Goal: Task Accomplishment & Management: Manage account settings

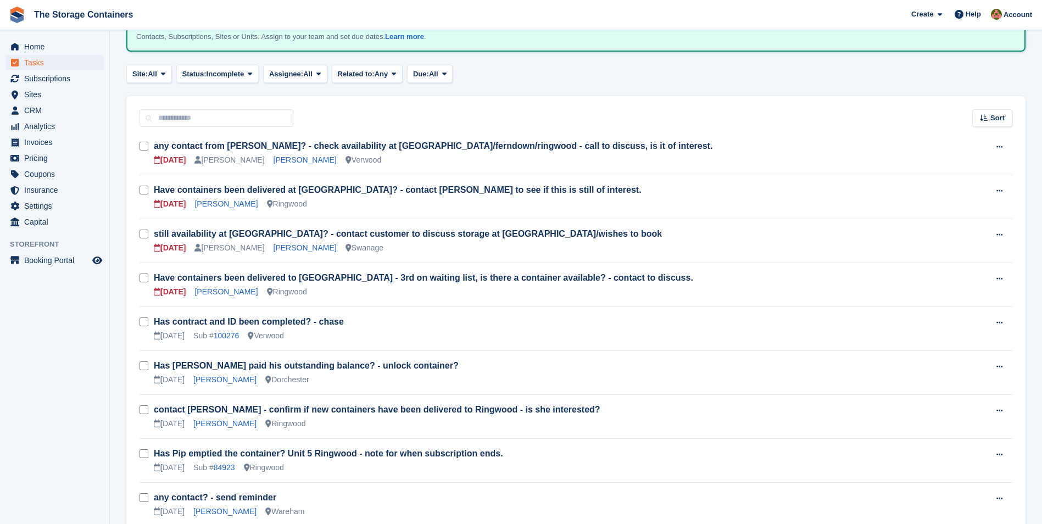
scroll to position [110, 0]
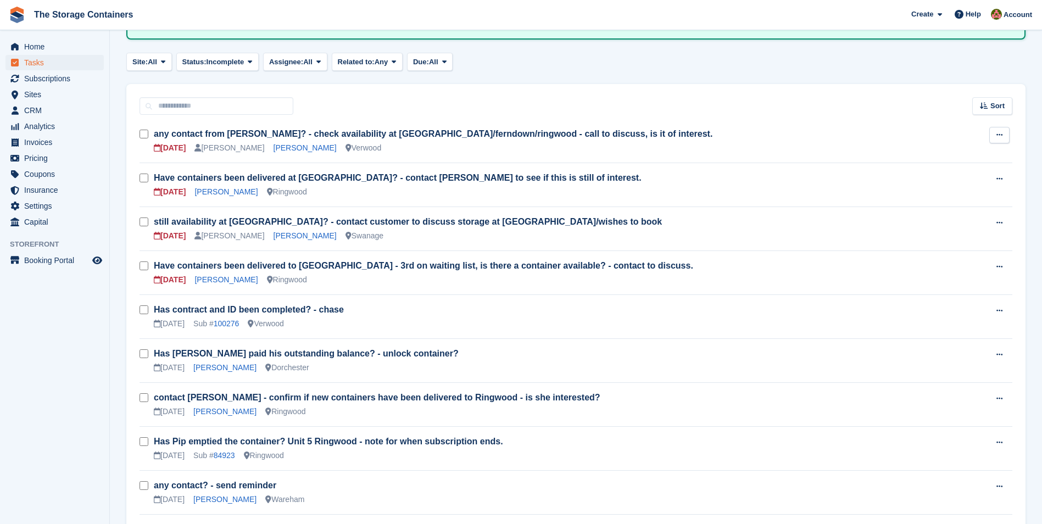
click at [1001, 135] on icon at bounding box center [1000, 134] width 6 height 7
click at [932, 157] on p "Edit task" at bounding box center [957, 156] width 96 height 14
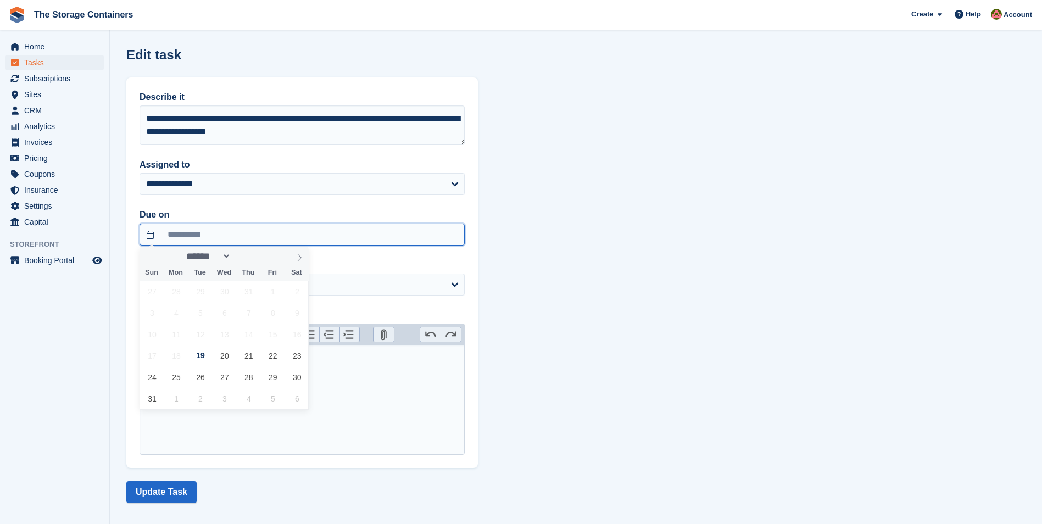
click at [224, 235] on input "**********" at bounding box center [302, 235] width 325 height 22
click at [221, 356] on span "20" at bounding box center [224, 355] width 21 height 21
type input "**********"
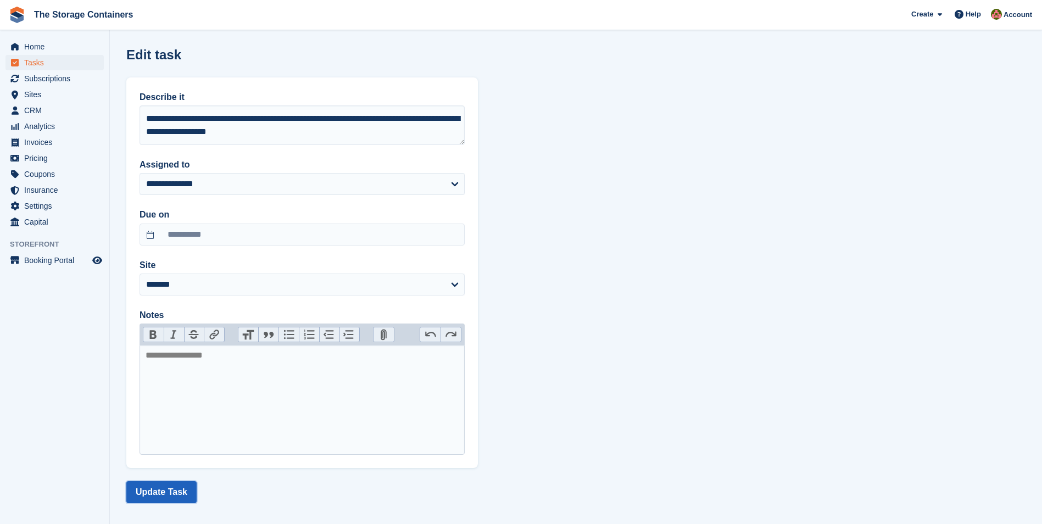
click at [175, 495] on button "Update Task" at bounding box center [161, 492] width 70 height 22
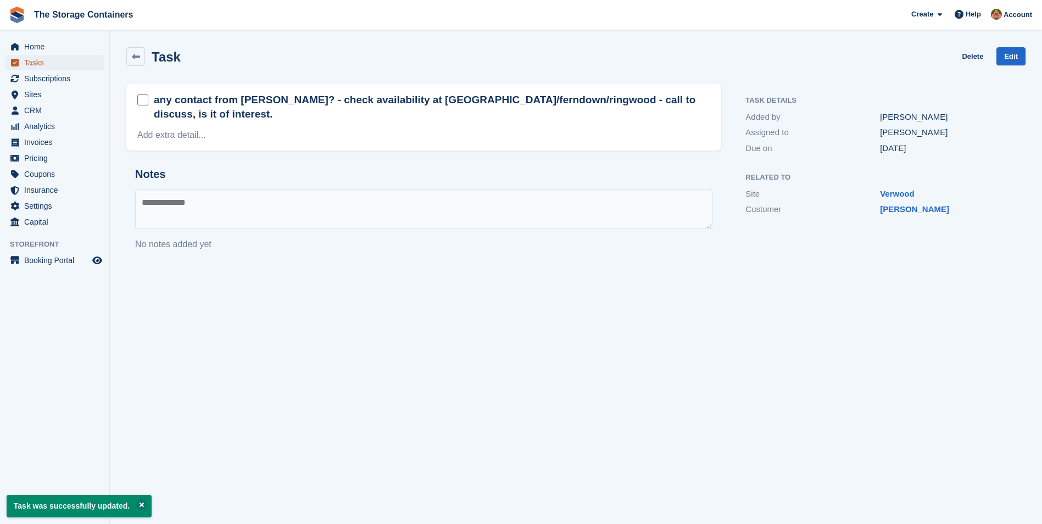
click at [60, 65] on span "Tasks" at bounding box center [57, 62] width 66 height 15
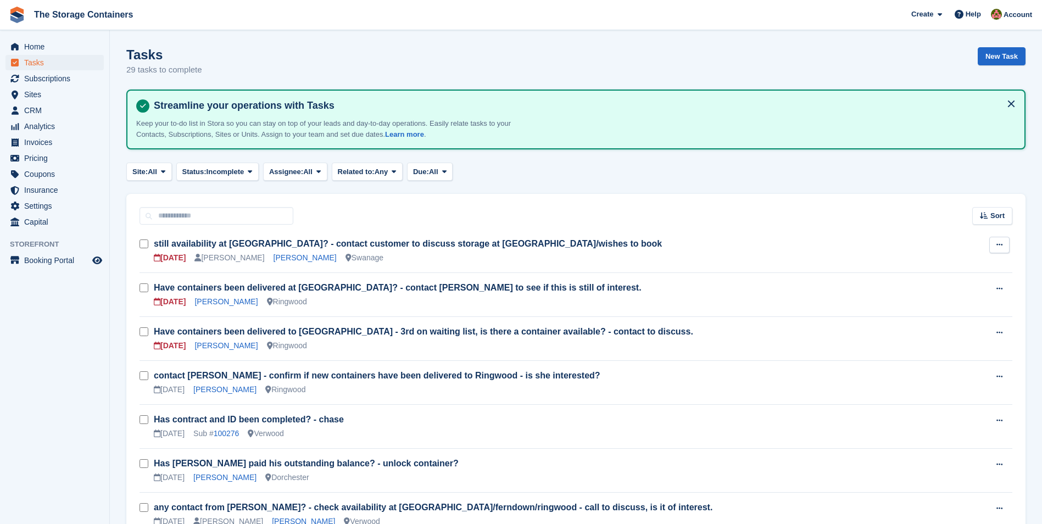
click at [1003, 240] on button at bounding box center [999, 245] width 20 height 16
click at [956, 268] on p "Edit task" at bounding box center [957, 266] width 96 height 14
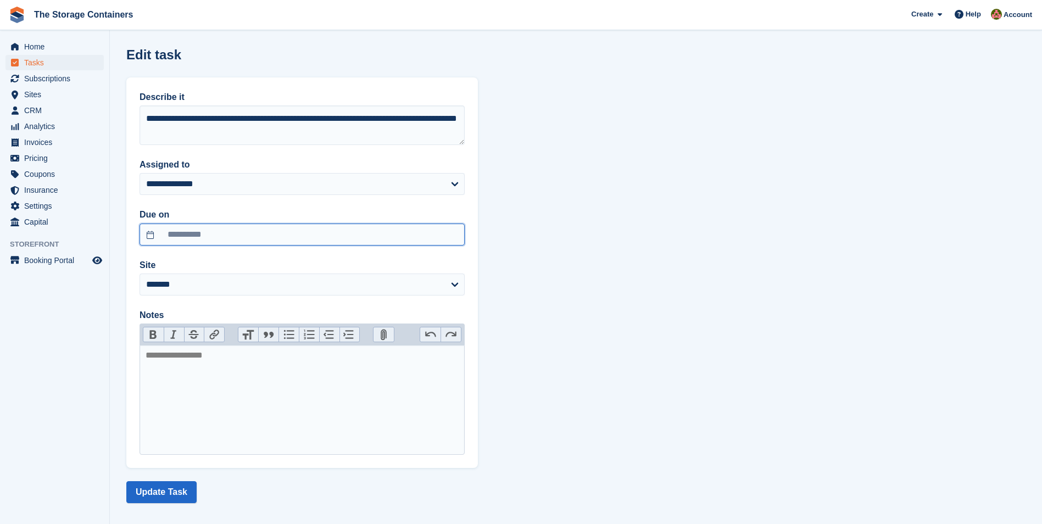
click at [252, 235] on input "**********" at bounding box center [302, 235] width 325 height 22
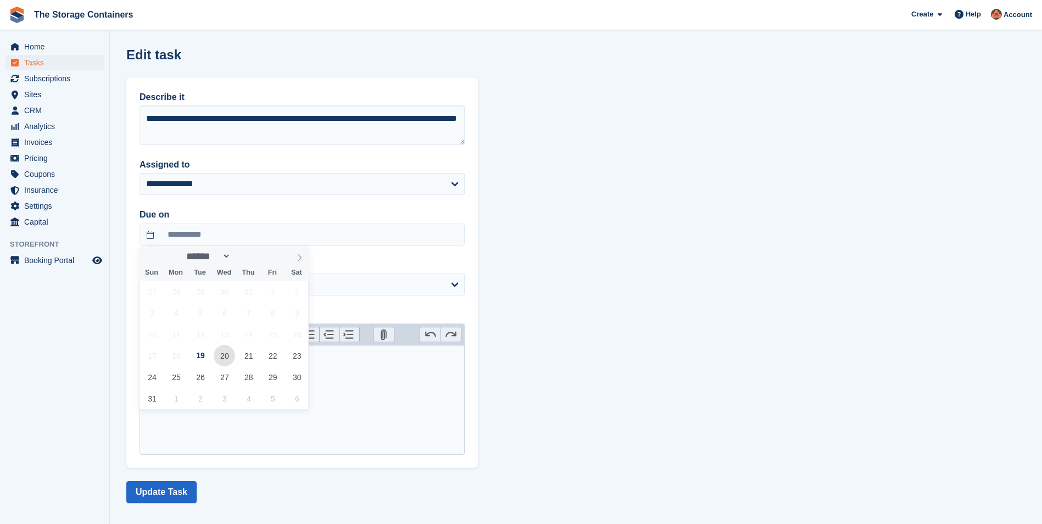
click at [221, 354] on span "20" at bounding box center [224, 355] width 21 height 21
type input "**********"
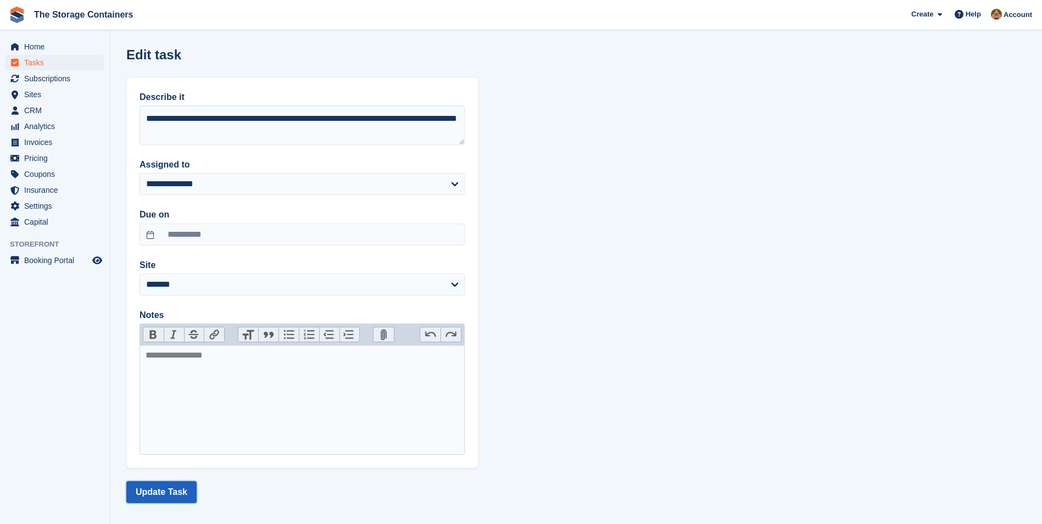
click at [183, 491] on button "Update Task" at bounding box center [161, 492] width 70 height 22
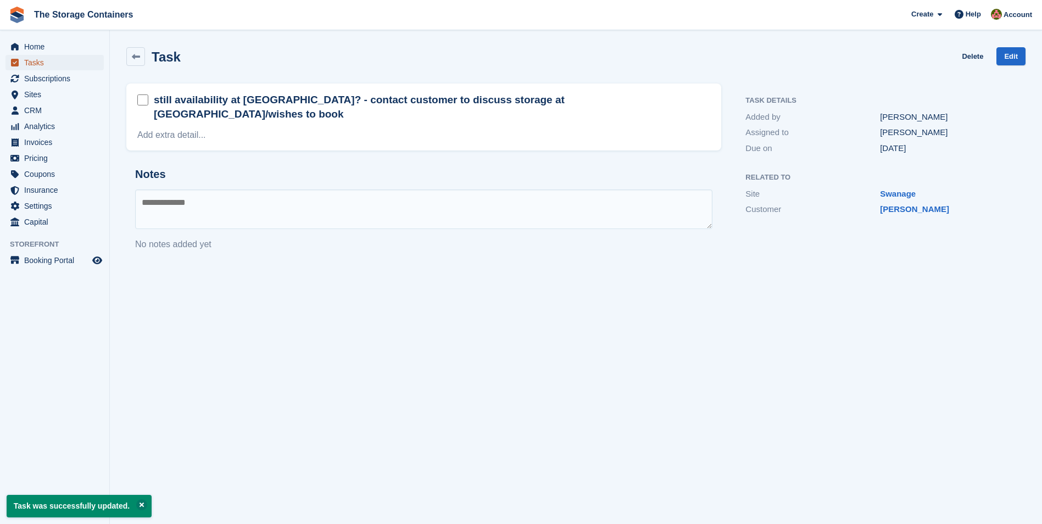
click at [43, 63] on span "Tasks" at bounding box center [57, 62] width 66 height 15
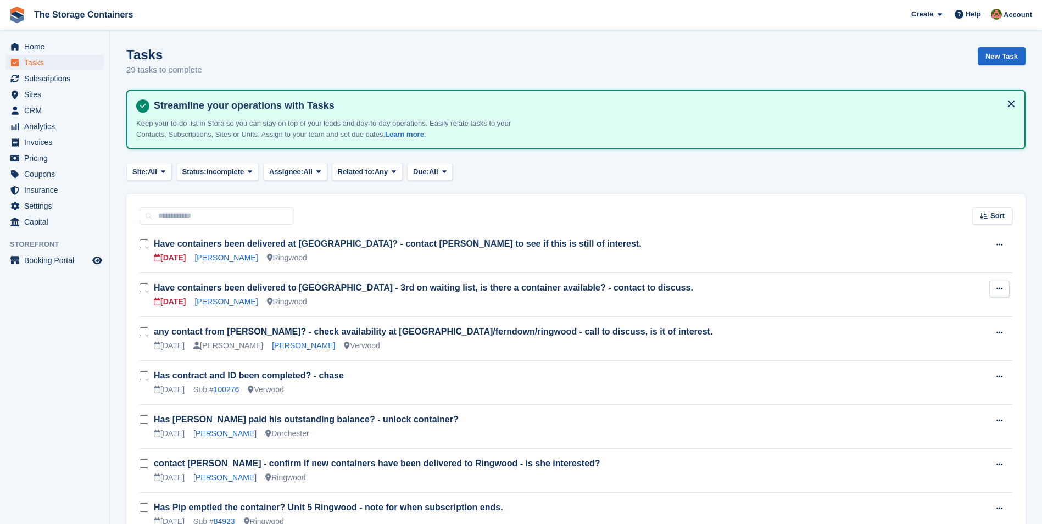
click at [999, 289] on icon at bounding box center [1000, 288] width 6 height 7
click at [930, 304] on p "Edit task" at bounding box center [957, 310] width 96 height 14
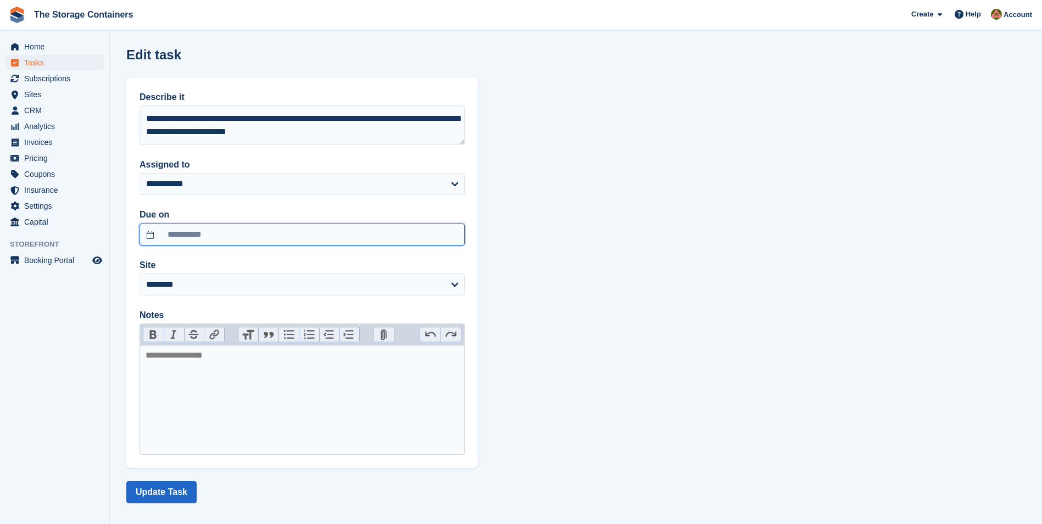
click at [243, 233] on input "**********" at bounding box center [302, 235] width 325 height 22
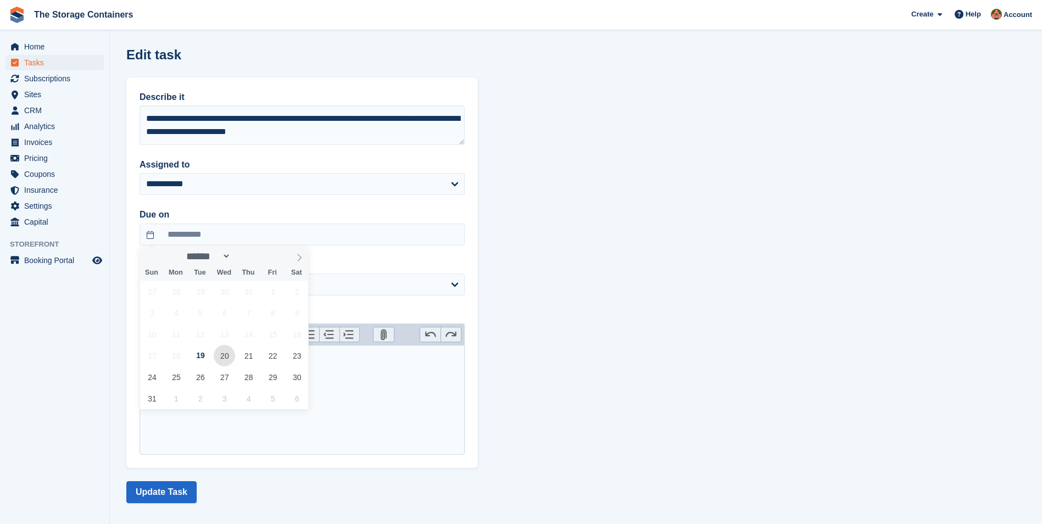
click at [226, 361] on span "20" at bounding box center [224, 355] width 21 height 21
type input "**********"
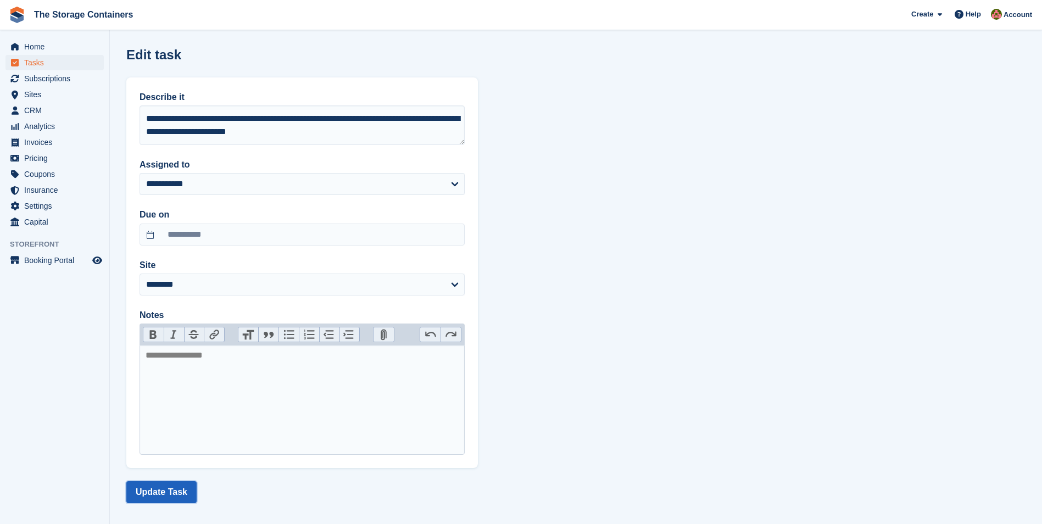
click at [168, 481] on button "Update Task" at bounding box center [161, 492] width 70 height 22
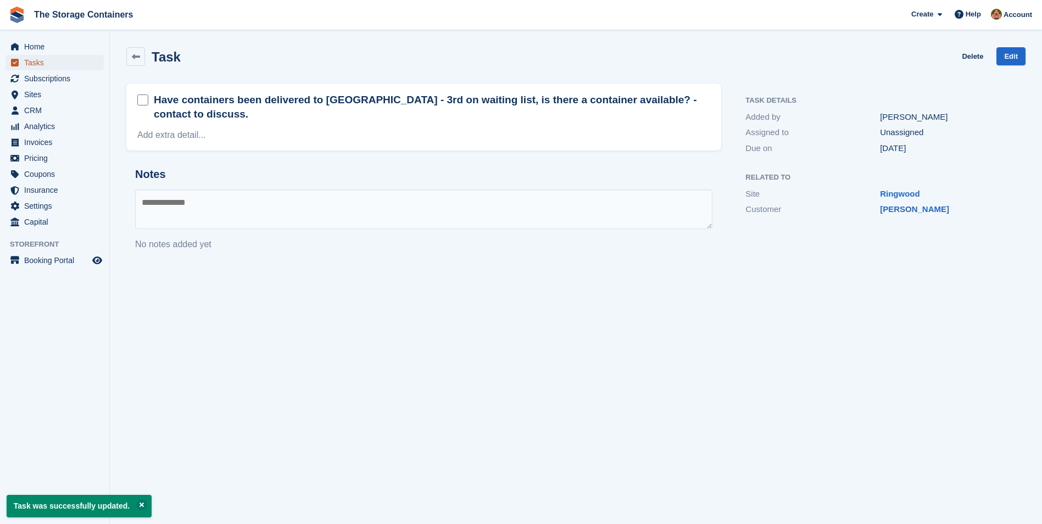
click at [83, 66] on span "Tasks" at bounding box center [57, 62] width 66 height 15
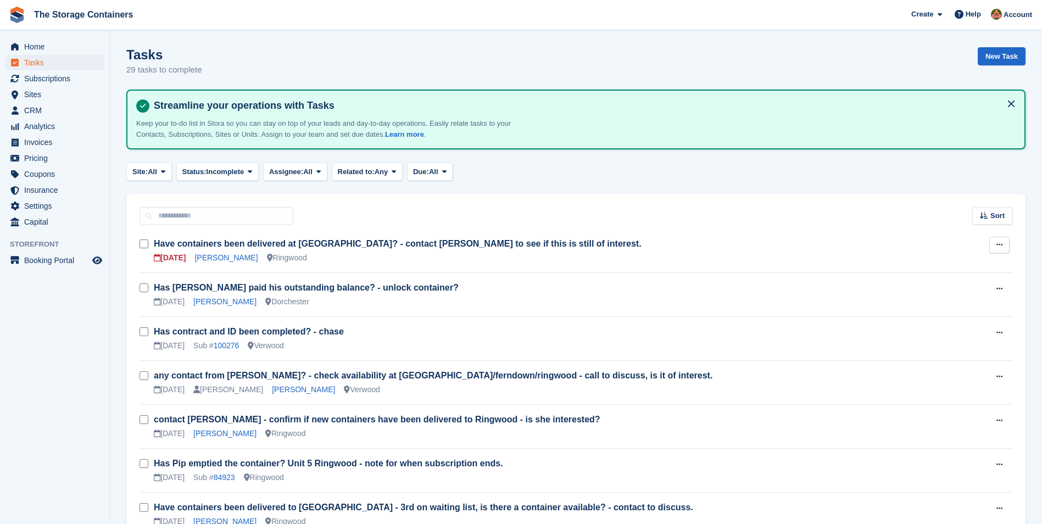
click at [1006, 241] on button at bounding box center [999, 245] width 20 height 16
click at [939, 265] on p "Edit task" at bounding box center [957, 266] width 96 height 14
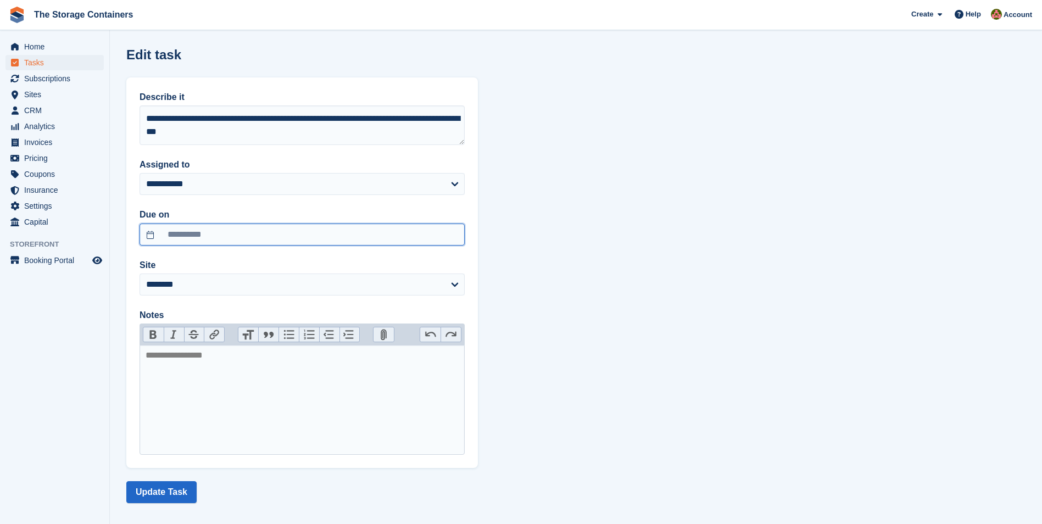
click at [234, 236] on input "**********" at bounding box center [302, 235] width 325 height 22
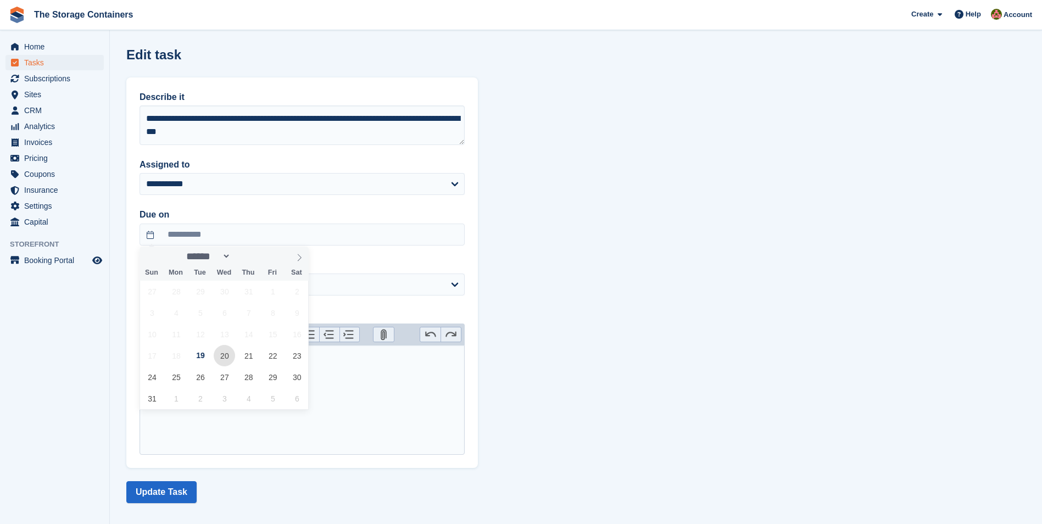
click at [222, 365] on span "20" at bounding box center [224, 355] width 21 height 21
type input "**********"
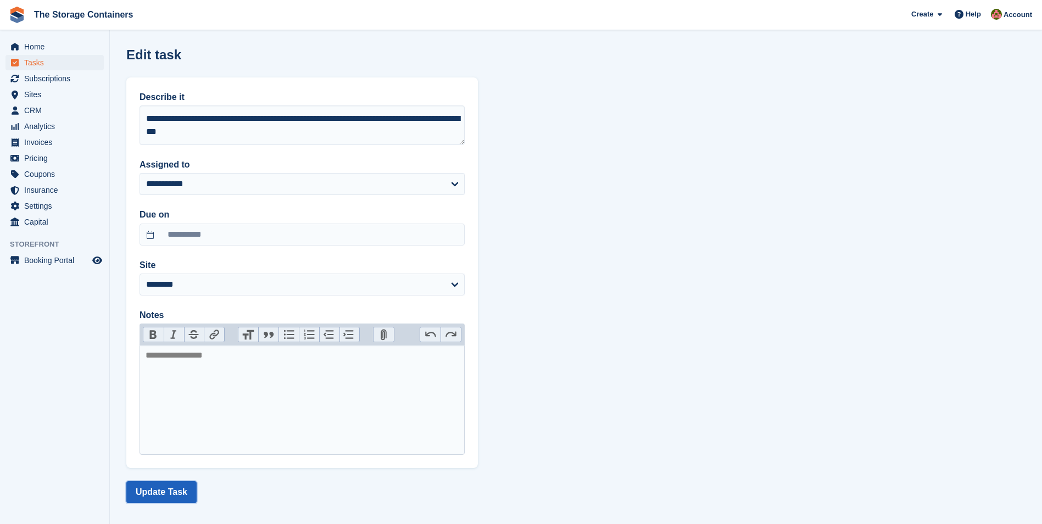
click at [168, 494] on button "Update Task" at bounding box center [161, 492] width 70 height 22
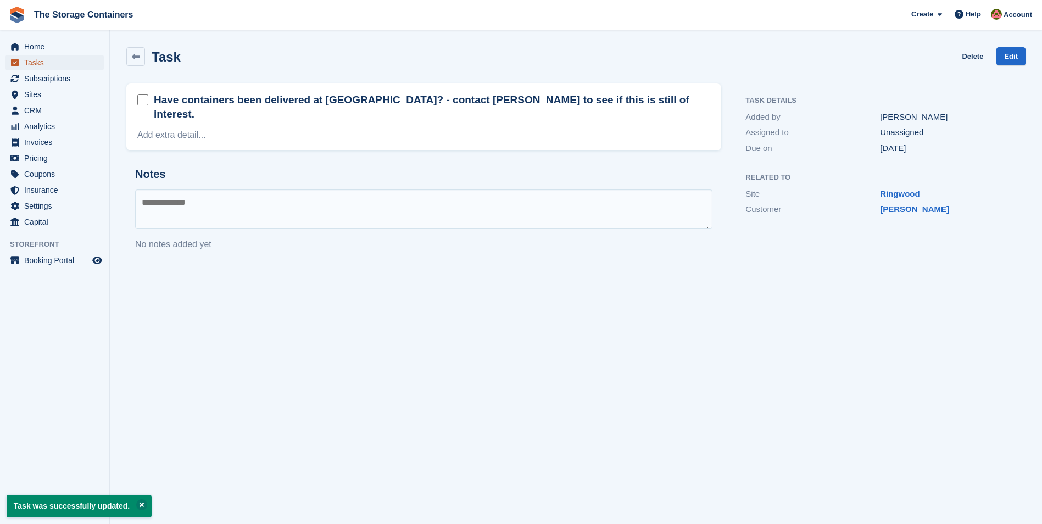
click at [30, 55] on span "Tasks" at bounding box center [57, 62] width 66 height 15
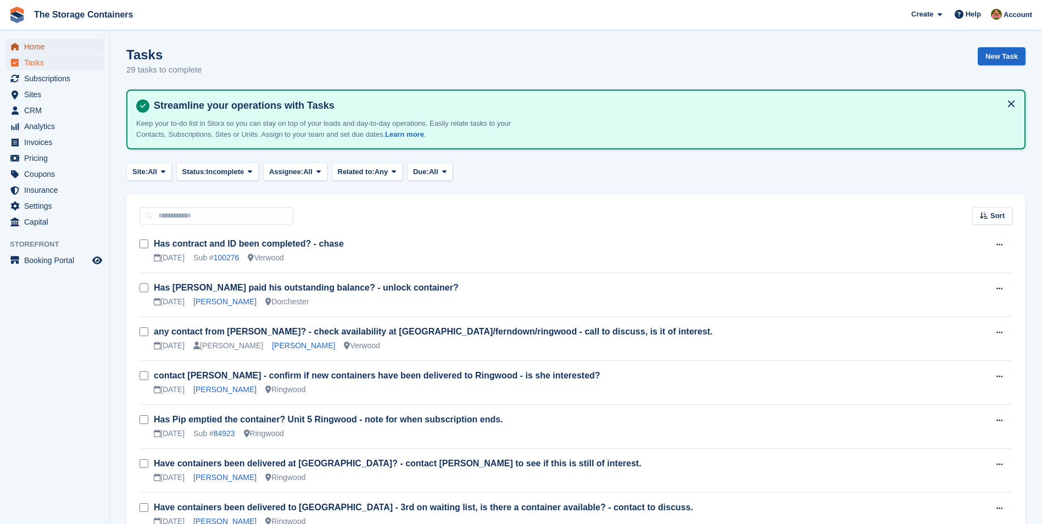
click at [40, 44] on span "Home" at bounding box center [57, 46] width 66 height 15
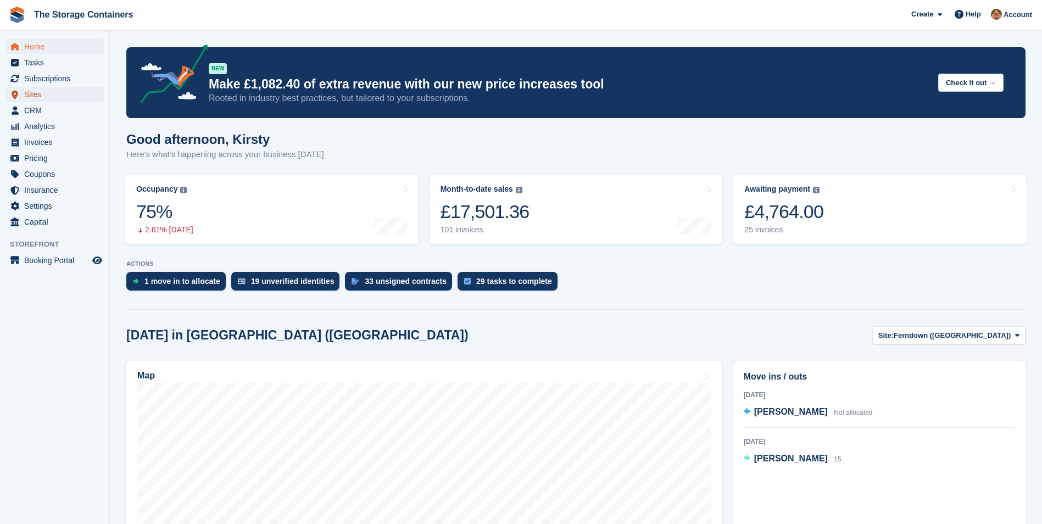
click at [52, 96] on span "Sites" at bounding box center [57, 94] width 66 height 15
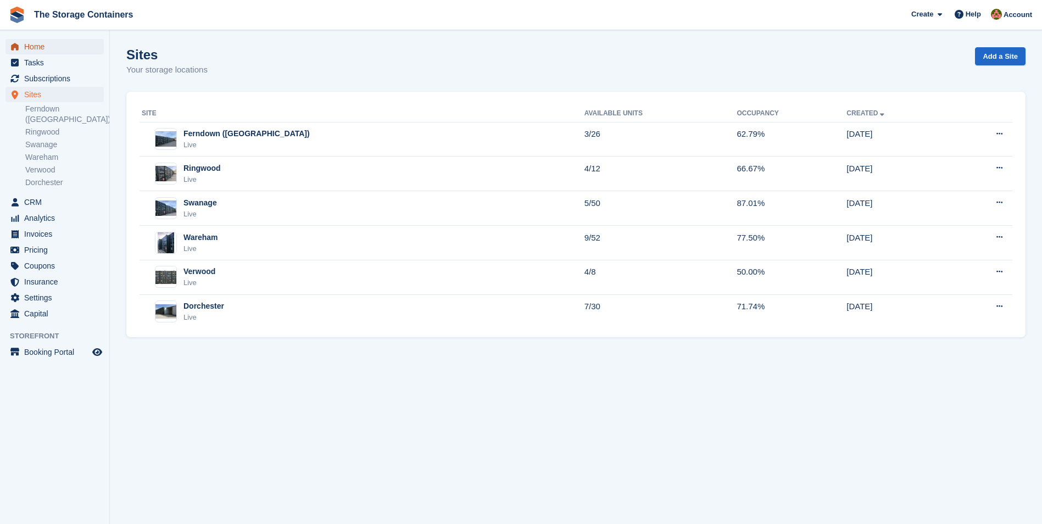
click at [41, 48] on span "Home" at bounding box center [57, 46] width 66 height 15
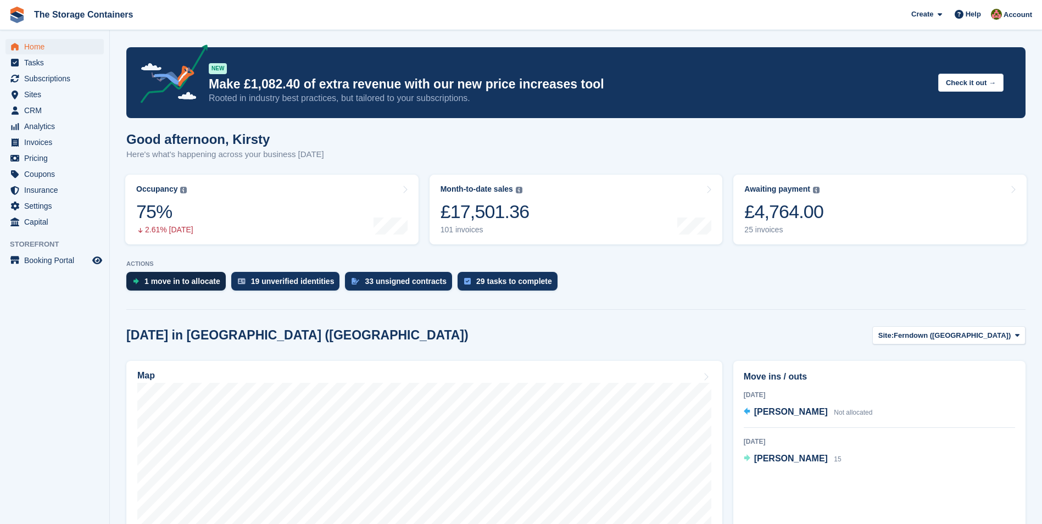
click at [196, 276] on div "1 move in to allocate" at bounding box center [175, 281] width 99 height 19
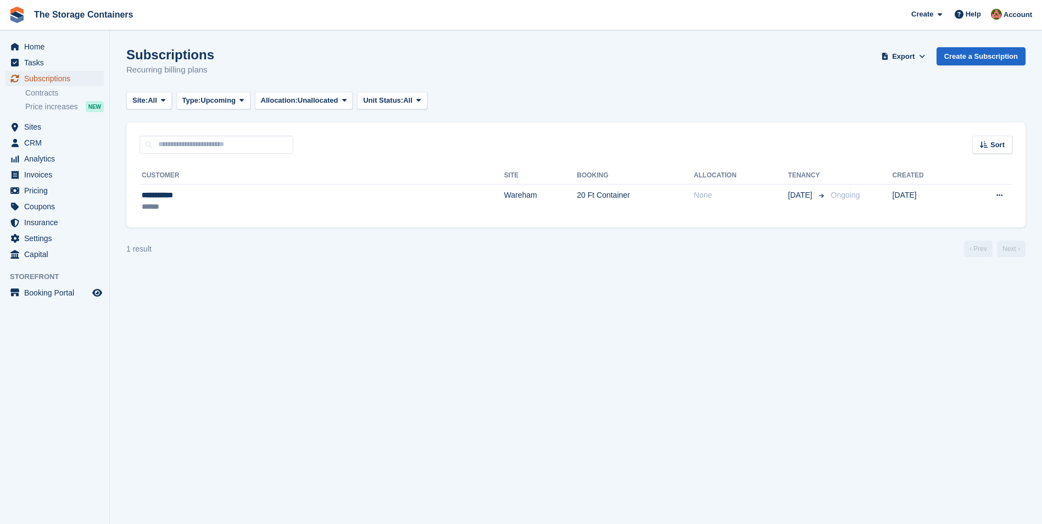
click at [61, 82] on span "Subscriptions" at bounding box center [57, 78] width 66 height 15
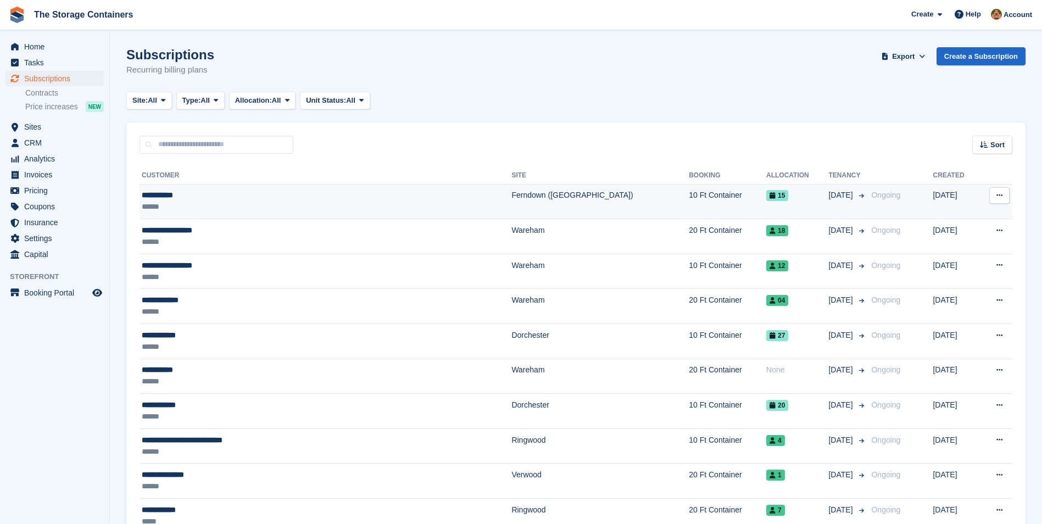
click at [267, 188] on td "**********" at bounding box center [326, 201] width 372 height 35
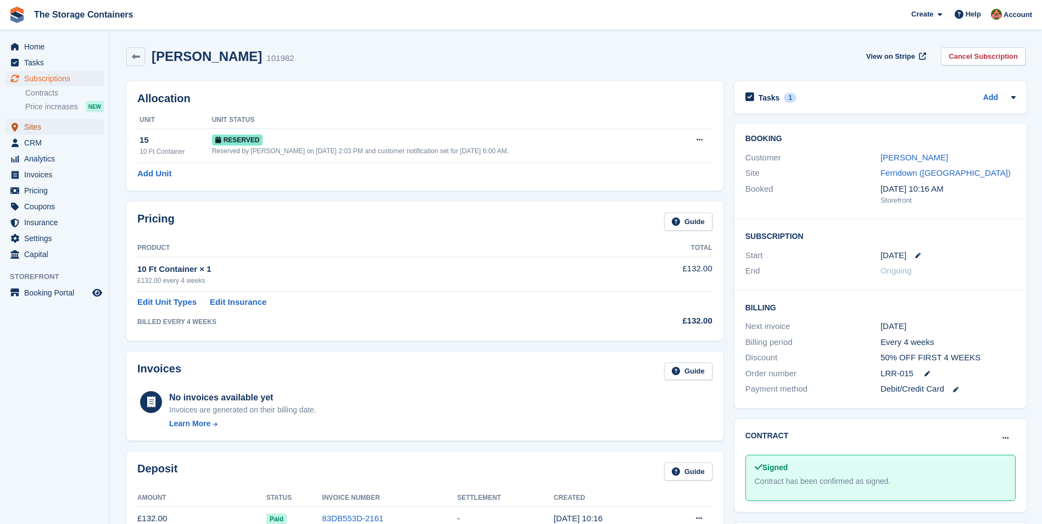
click at [42, 128] on span "Sites" at bounding box center [57, 126] width 66 height 15
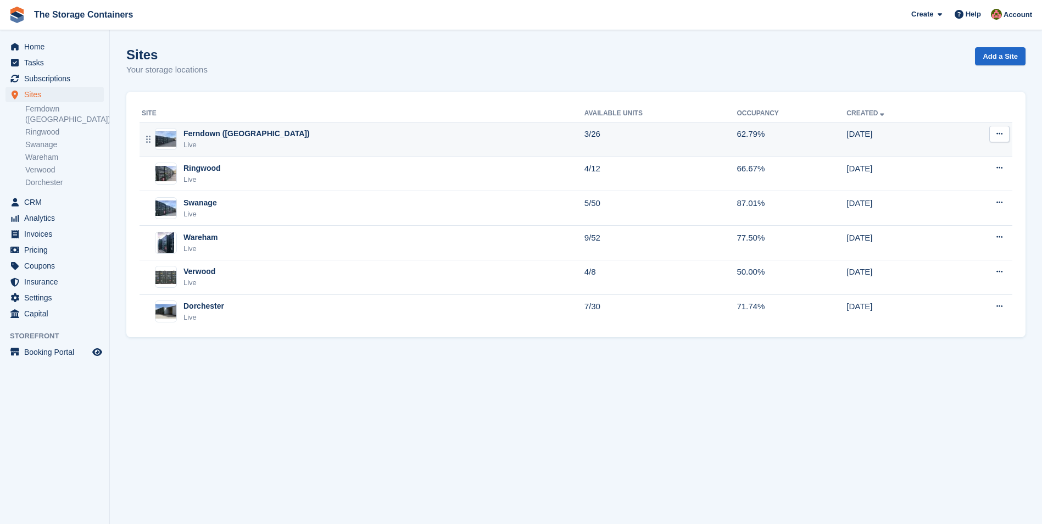
click at [288, 143] on div "Ferndown (Longham) Live" at bounding box center [363, 139] width 443 height 23
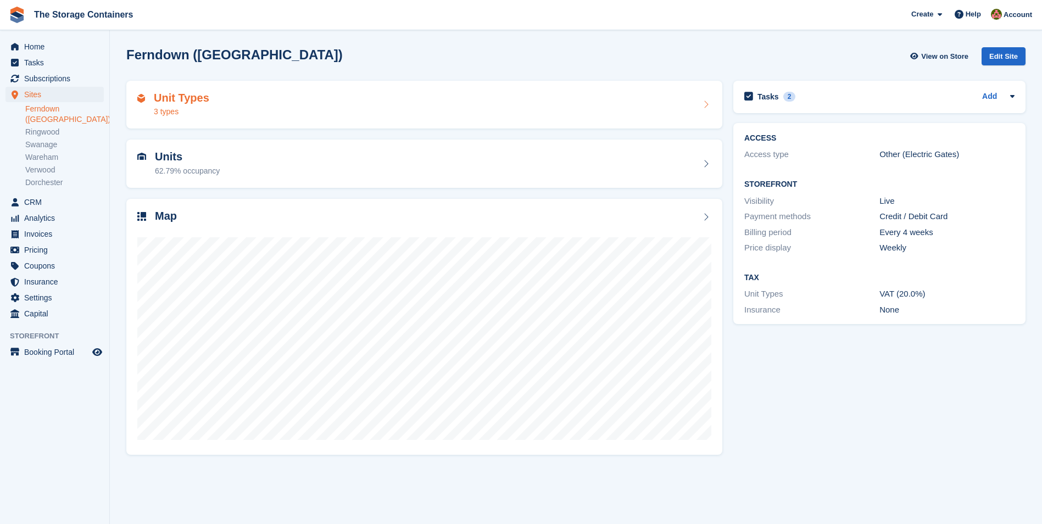
click at [276, 107] on div "Unit Types 3 types" at bounding box center [424, 105] width 574 height 26
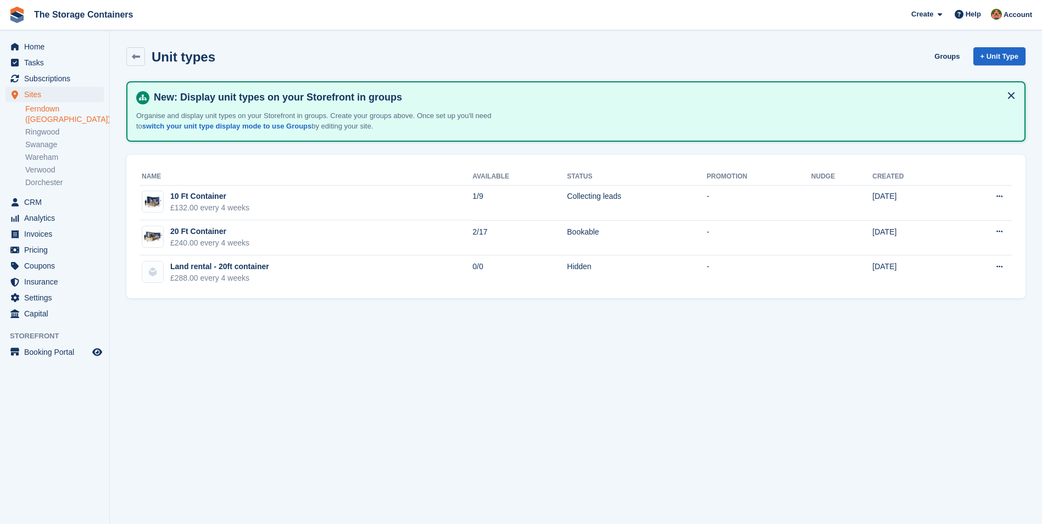
click at [50, 108] on link "Ferndown ([GEOGRAPHIC_DATA])" at bounding box center [64, 114] width 79 height 21
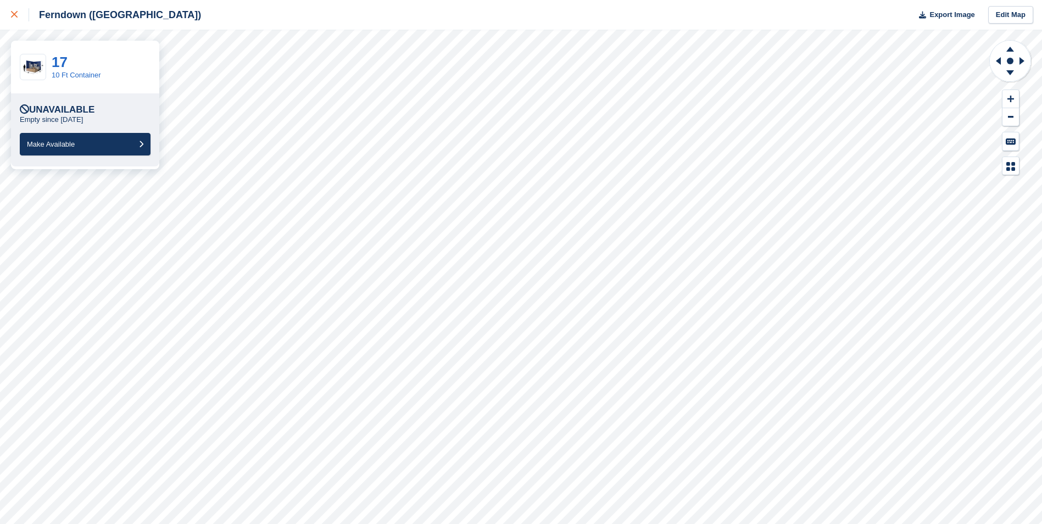
click at [18, 14] on div at bounding box center [20, 14] width 18 height 13
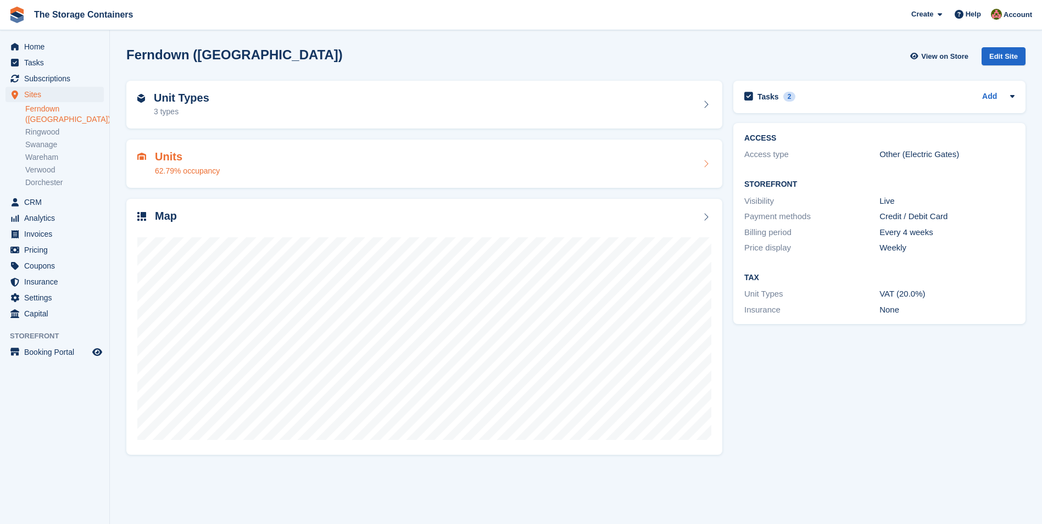
click at [304, 154] on div "Units 62.79% occupancy" at bounding box center [424, 164] width 574 height 26
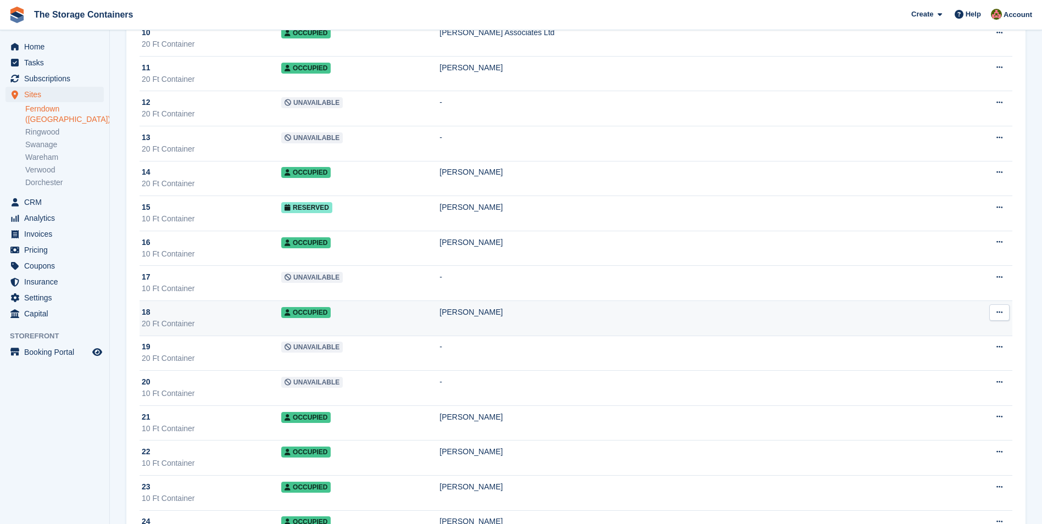
scroll to position [330, 0]
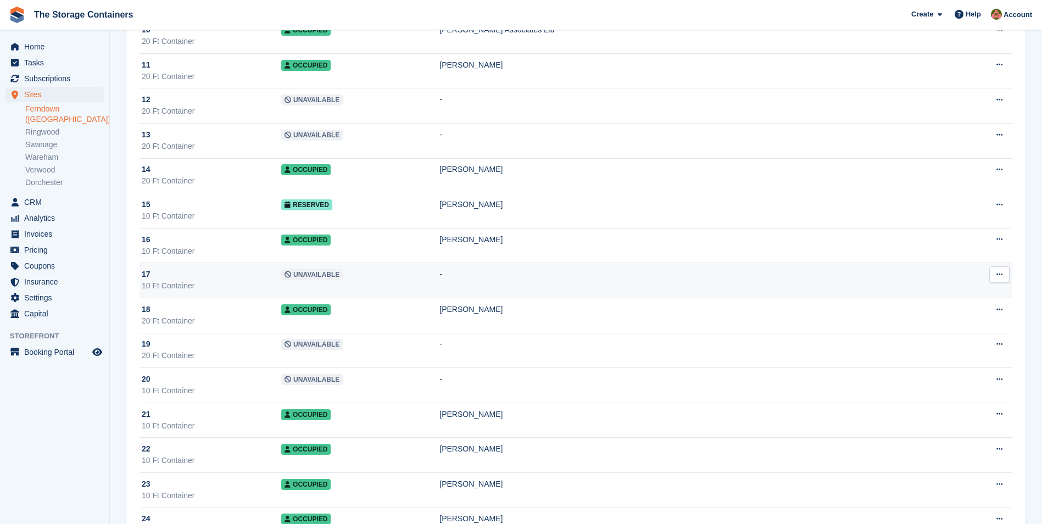
click at [268, 283] on div "10 Ft Container" at bounding box center [212, 286] width 140 height 12
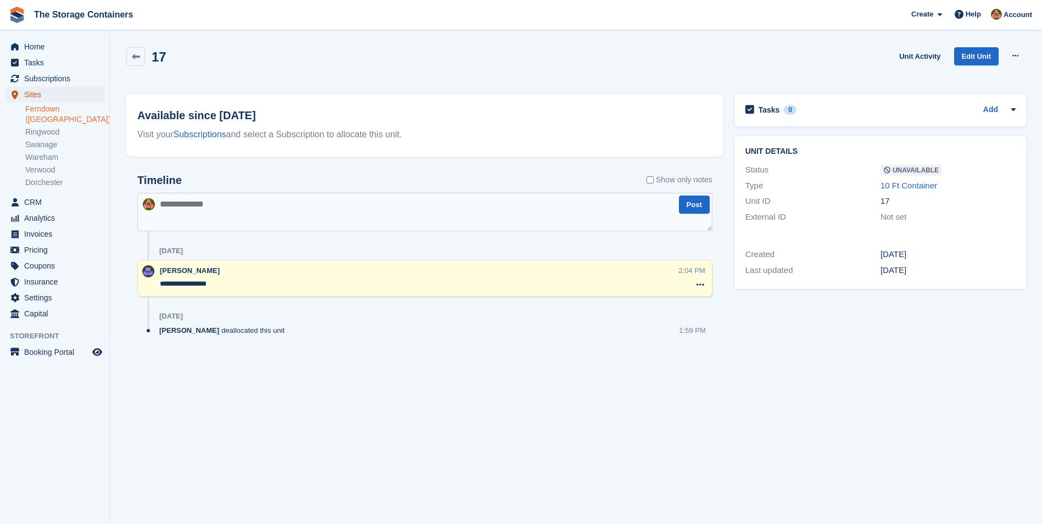
click at [69, 92] on span "Sites" at bounding box center [57, 94] width 66 height 15
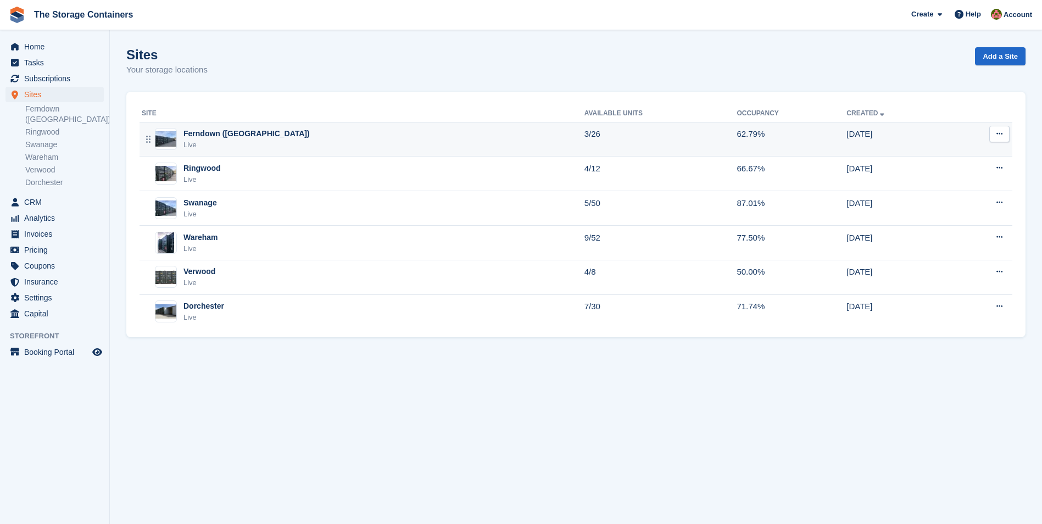
click at [316, 137] on div "Ferndown (Longham) Live" at bounding box center [363, 139] width 443 height 23
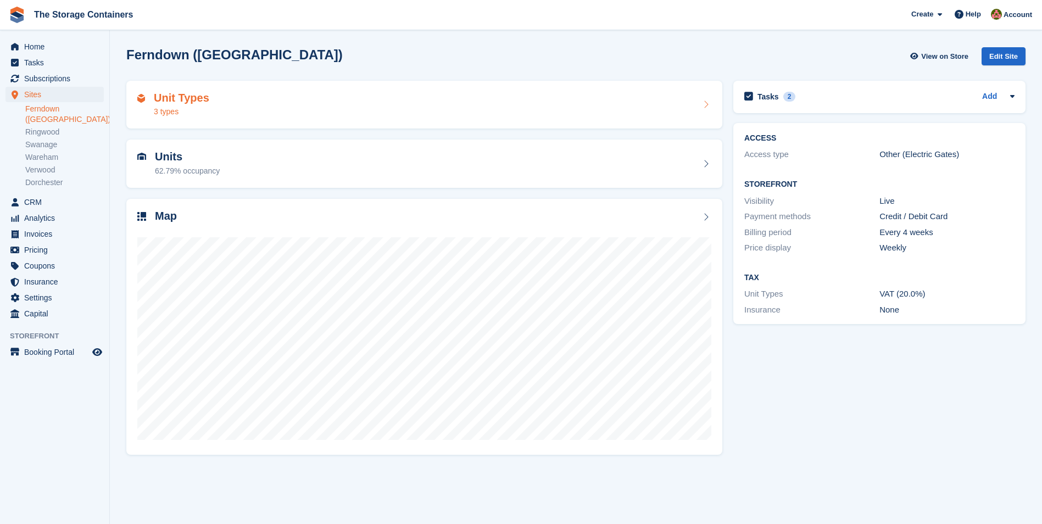
click at [313, 105] on div "Unit Types 3 types" at bounding box center [424, 105] width 574 height 26
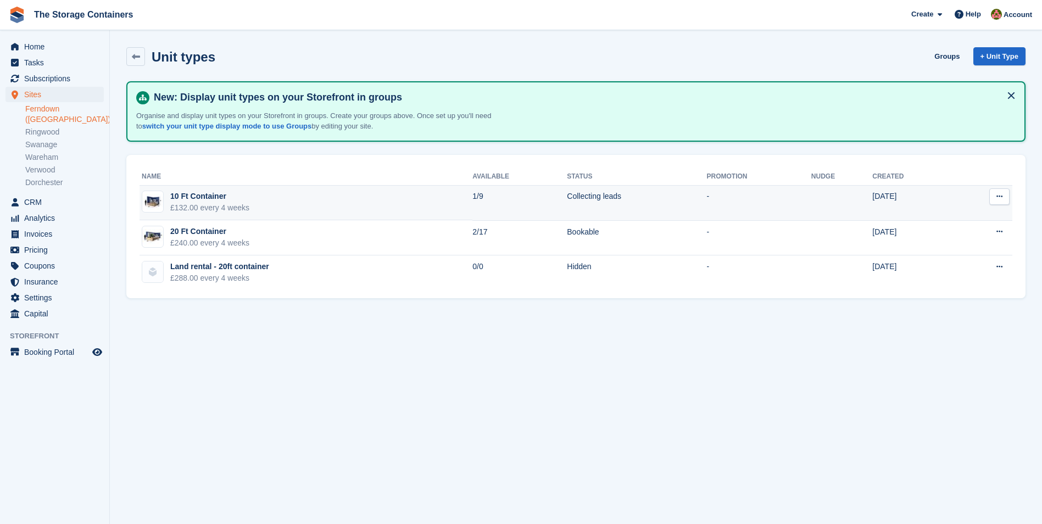
click at [311, 202] on td "10 Ft Container £132.00 every 4 weeks" at bounding box center [306, 203] width 333 height 35
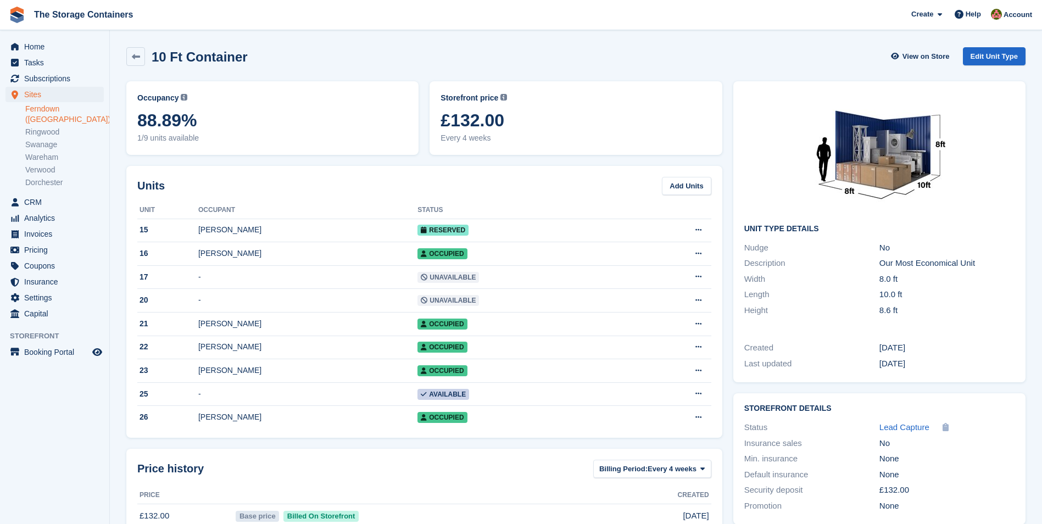
click at [78, 107] on link "Ferndown ([GEOGRAPHIC_DATA])" at bounding box center [64, 114] width 79 height 21
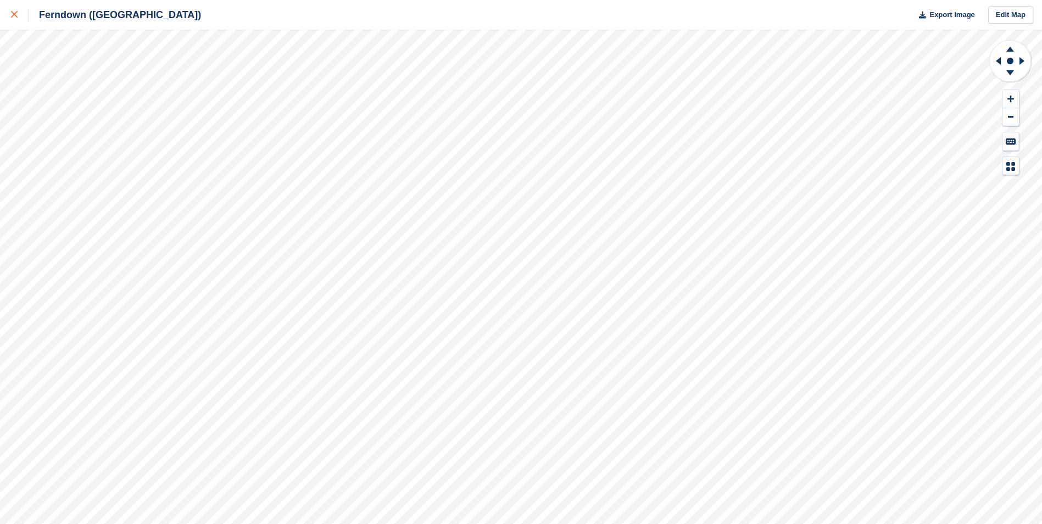
click at [18, 16] on div at bounding box center [20, 14] width 18 height 13
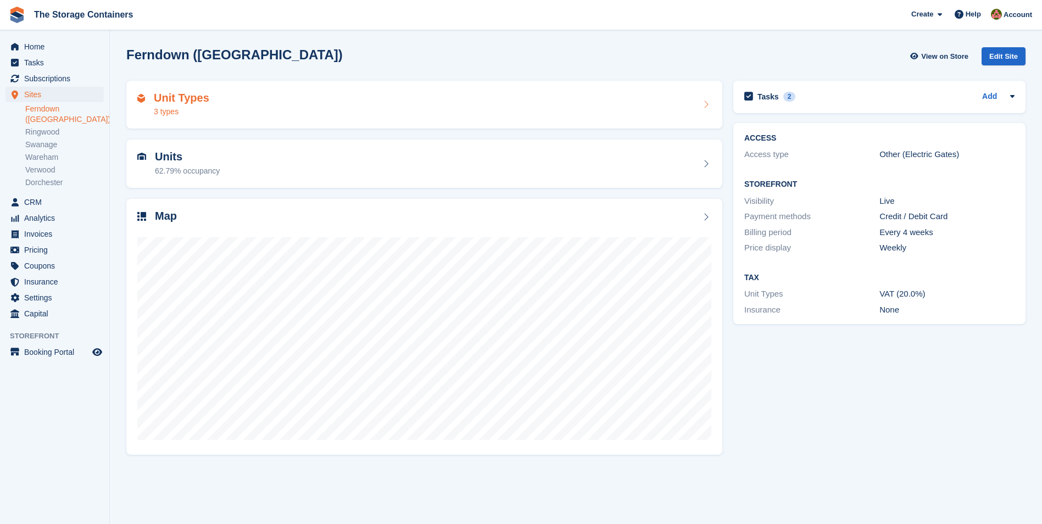
click at [258, 85] on div "Unit Types 3 types" at bounding box center [424, 105] width 596 height 48
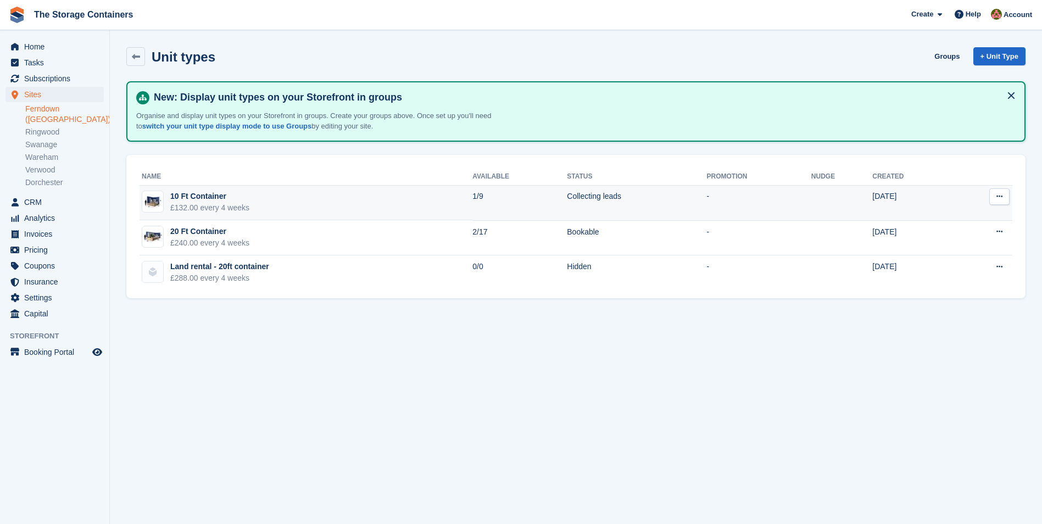
click at [380, 192] on td "10 Ft Container £132.00 every 4 weeks" at bounding box center [306, 203] width 333 height 35
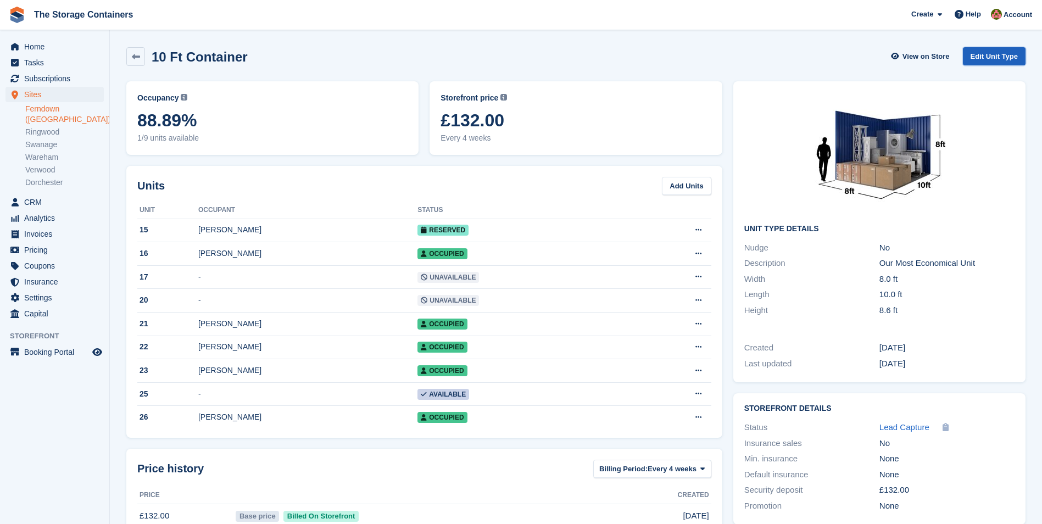
click at [995, 56] on link "Edit Unit Type" at bounding box center [994, 56] width 63 height 18
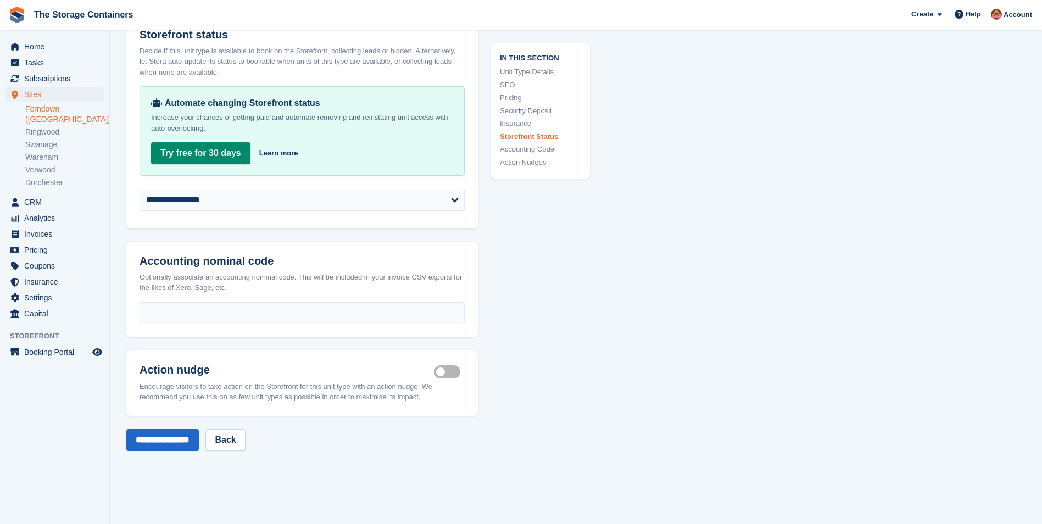
scroll to position [1703, 0]
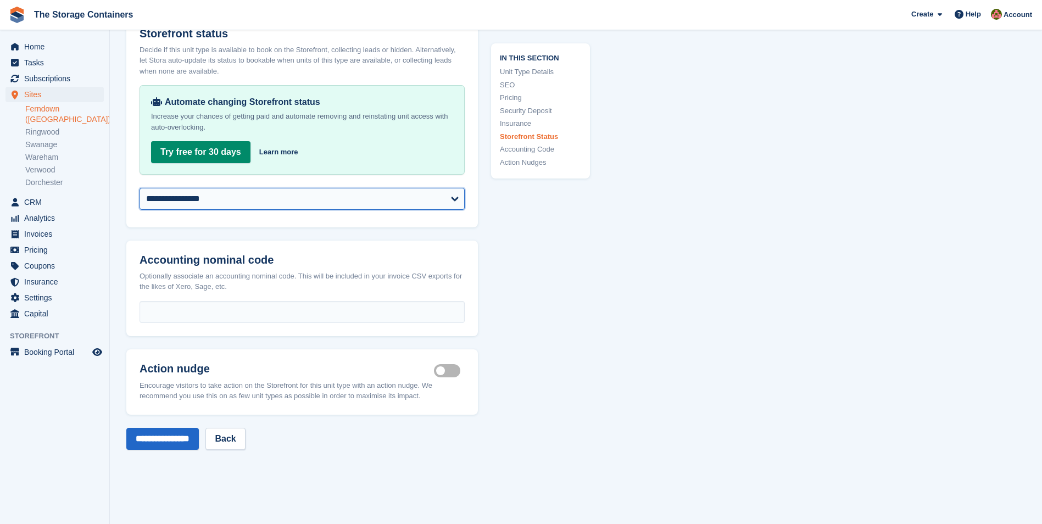
click at [283, 209] on select "**********" at bounding box center [302, 199] width 325 height 22
select select "********"
click at [140, 197] on select "**********" at bounding box center [302, 199] width 325 height 22
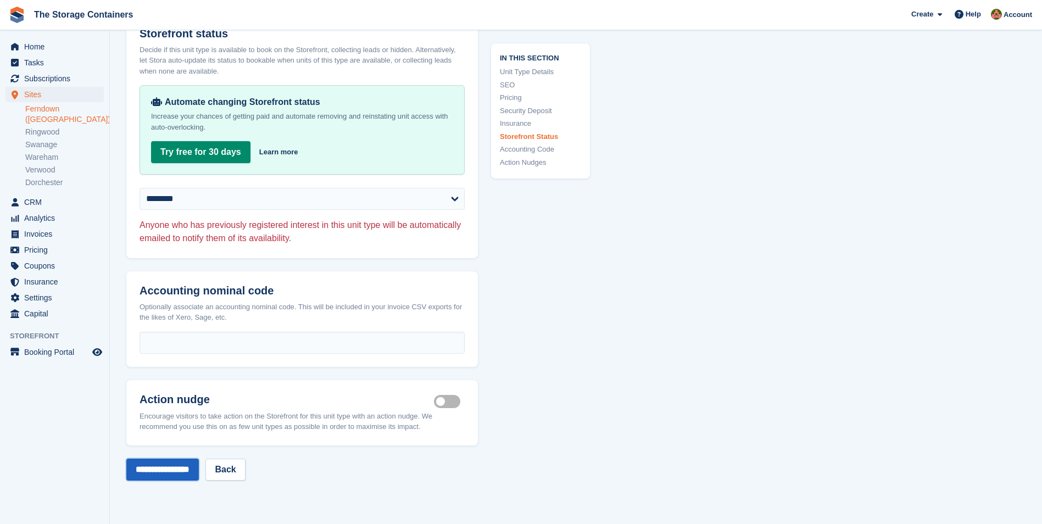
click at [176, 478] on input "**********" at bounding box center [162, 470] width 73 height 22
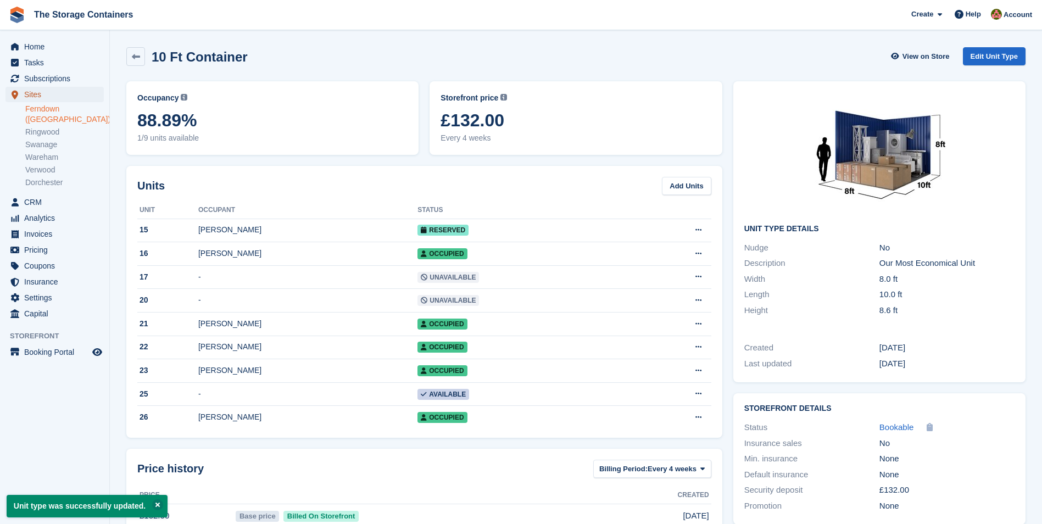
click at [62, 92] on span "Sites" at bounding box center [57, 94] width 66 height 15
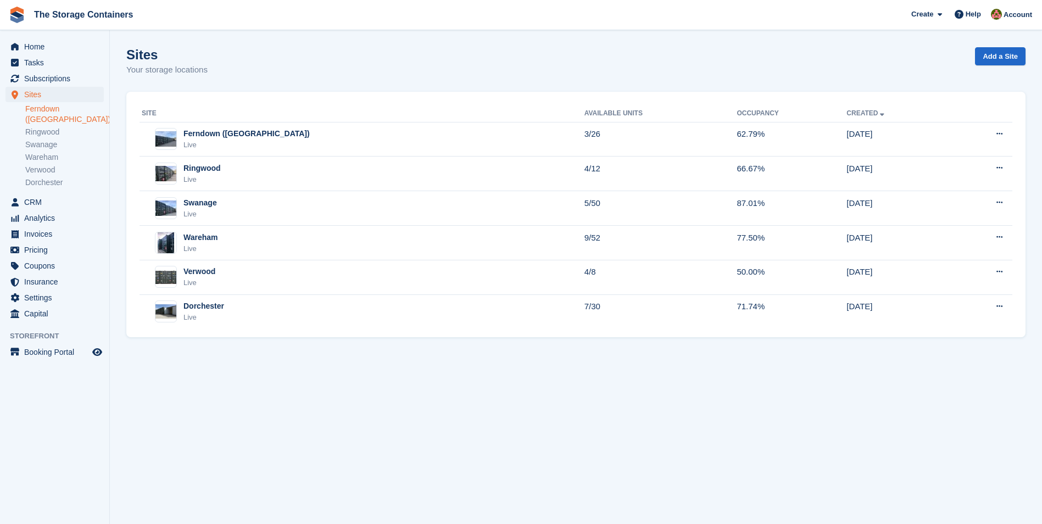
click at [73, 111] on link "Ferndown ([GEOGRAPHIC_DATA])" at bounding box center [64, 114] width 79 height 21
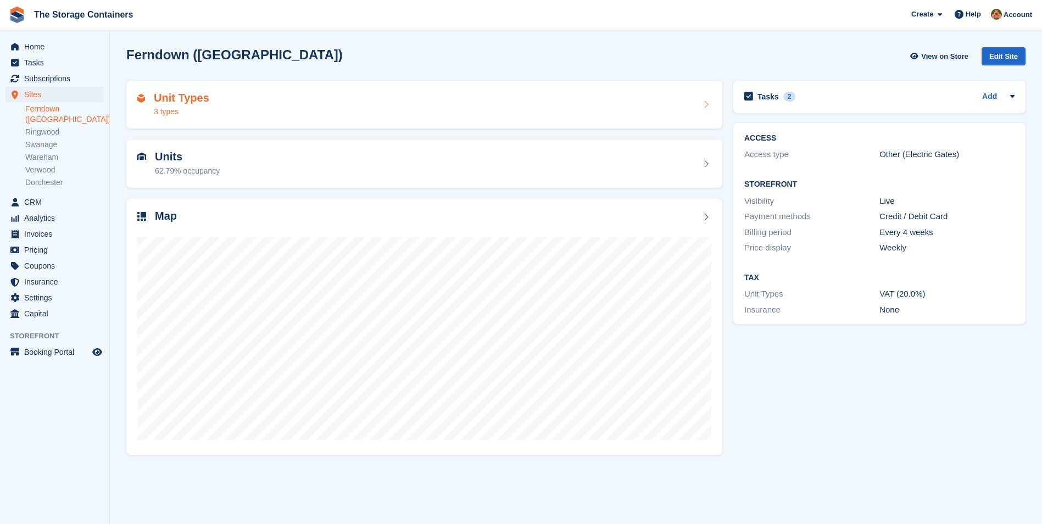
click at [311, 101] on div "Unit Types 3 types" at bounding box center [424, 105] width 574 height 26
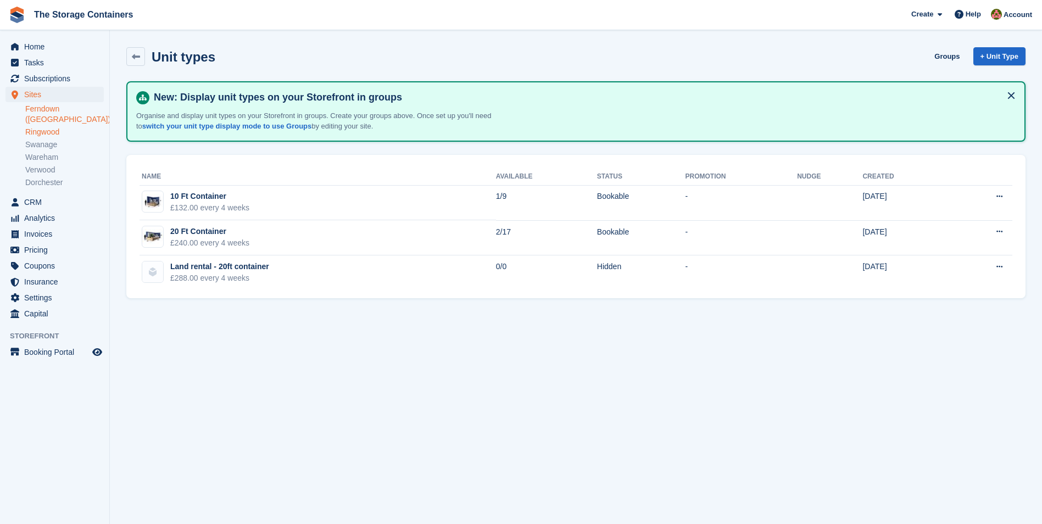
click at [51, 127] on link "Ringwood" at bounding box center [64, 132] width 79 height 10
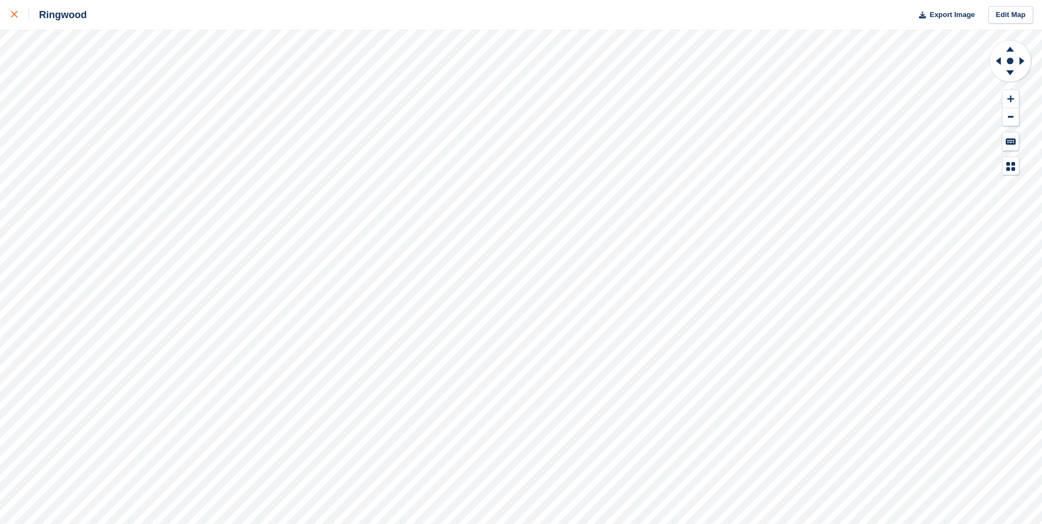
click at [18, 16] on div at bounding box center [20, 14] width 18 height 13
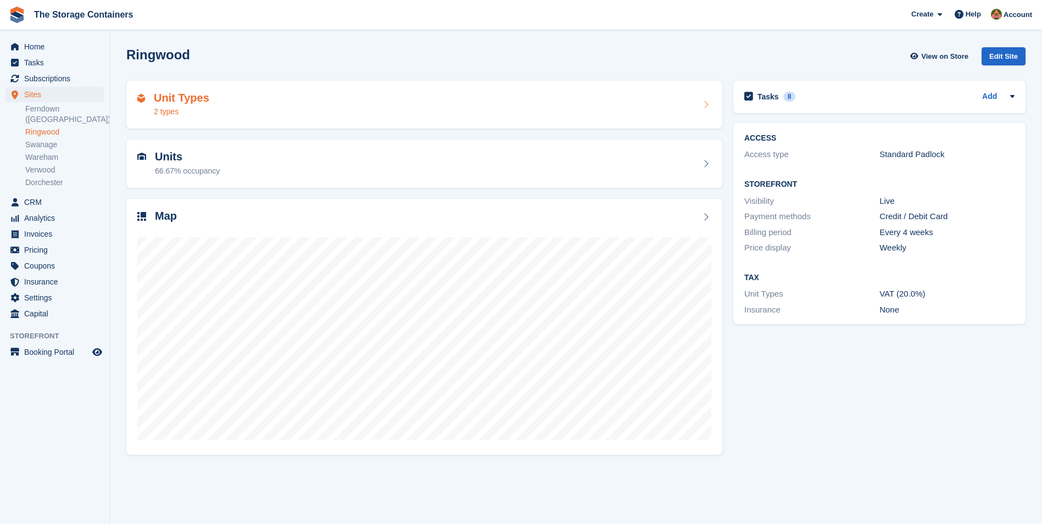
click at [278, 105] on div "Unit Types 2 types" at bounding box center [424, 105] width 574 height 26
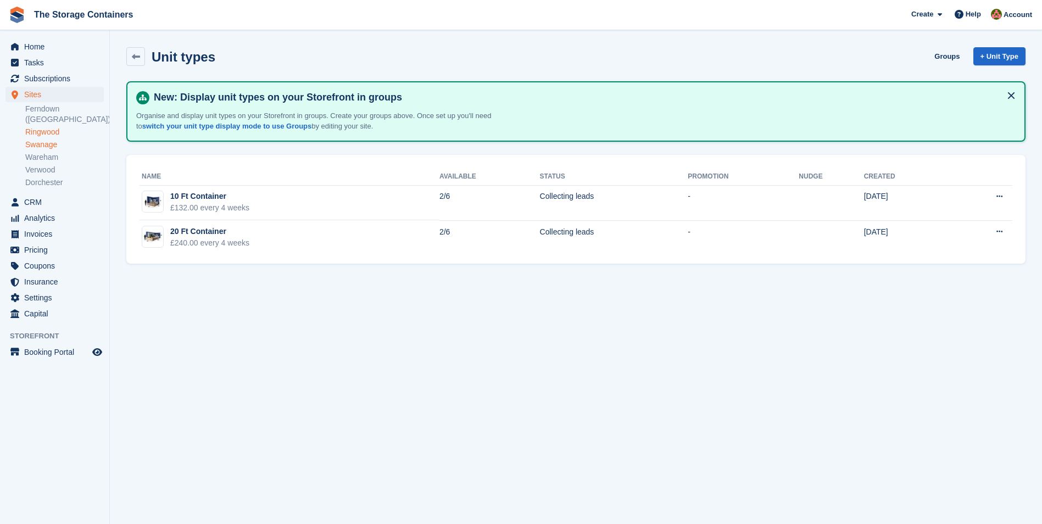
click at [44, 140] on link "Swanage" at bounding box center [64, 145] width 79 height 10
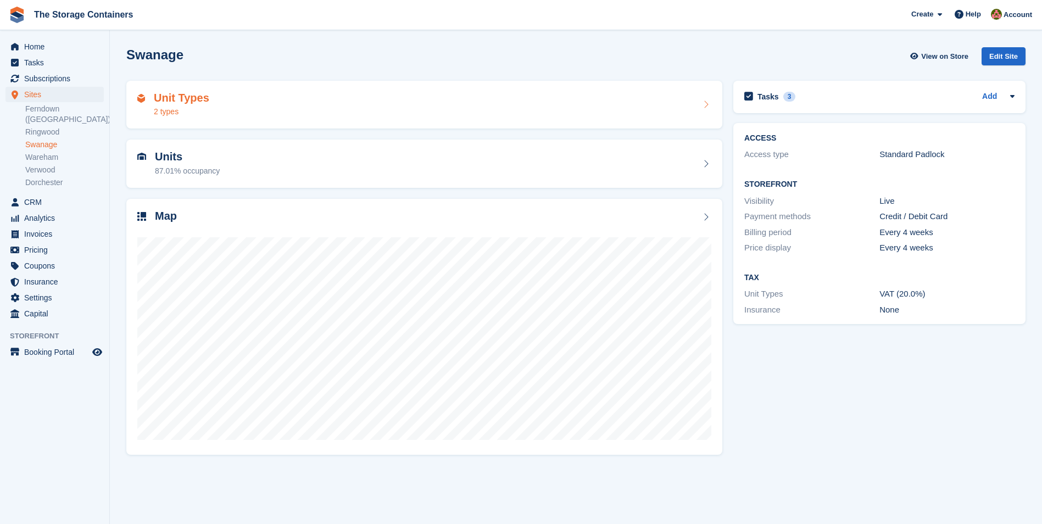
click at [282, 102] on div "Unit Types 2 types" at bounding box center [424, 105] width 574 height 26
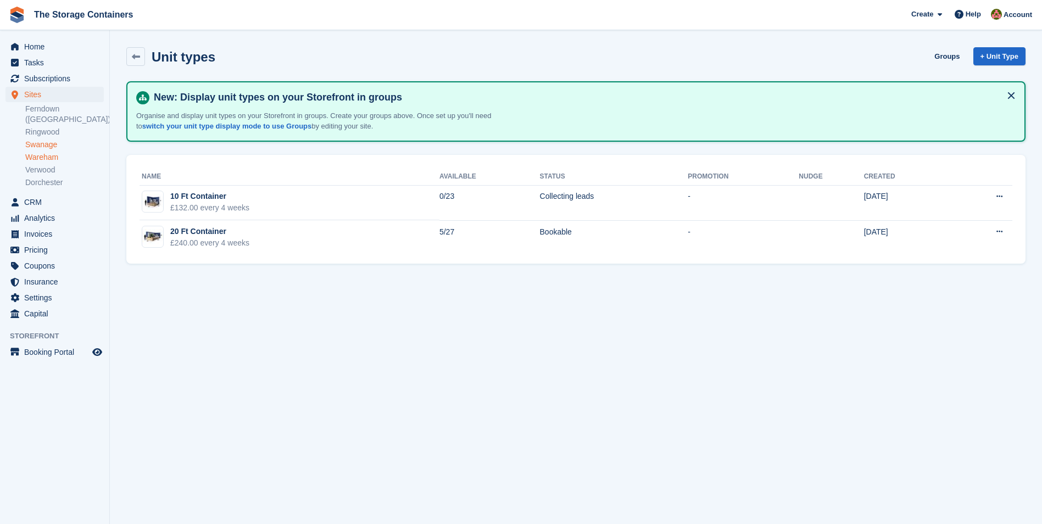
click at [53, 152] on link "Wareham" at bounding box center [64, 157] width 79 height 10
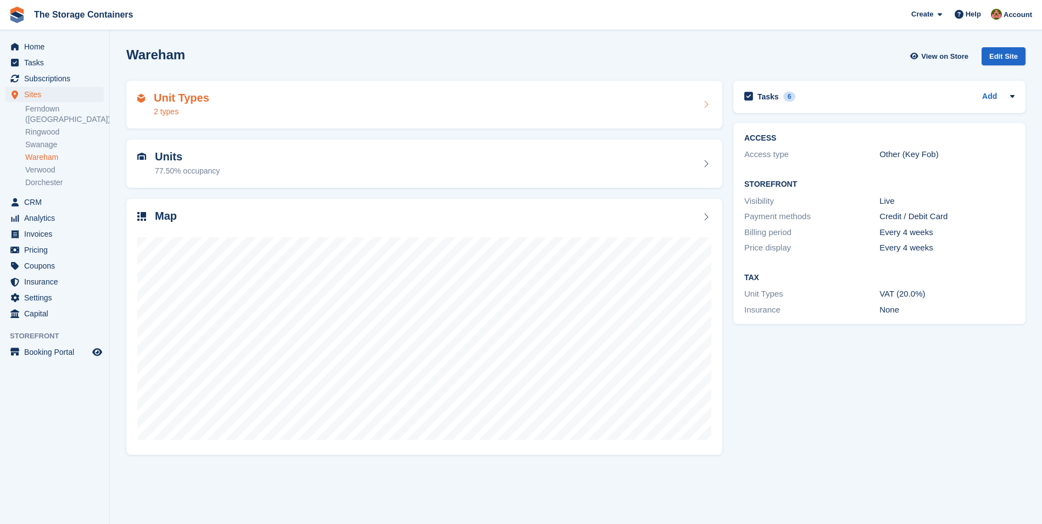
click at [313, 115] on div "Unit Types 2 types" at bounding box center [424, 105] width 574 height 26
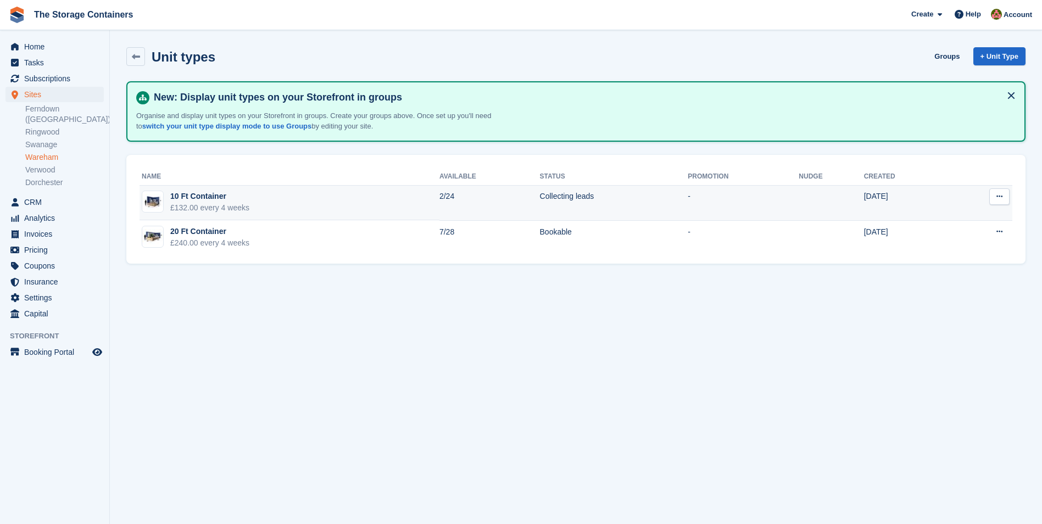
click at [302, 209] on td "10 Ft Container £132.00 every 4 weeks" at bounding box center [290, 203] width 300 height 35
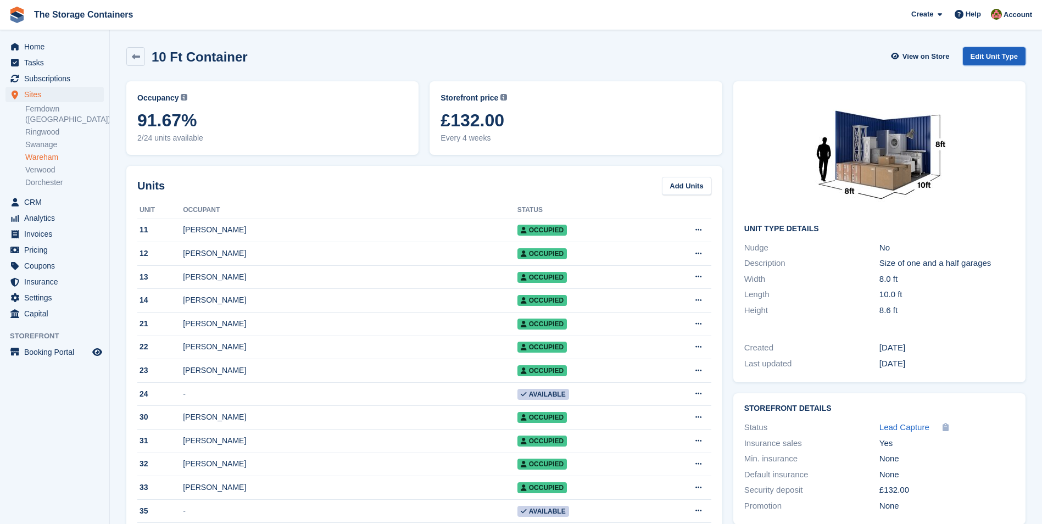
click at [995, 52] on link "Edit Unit Type" at bounding box center [994, 56] width 63 height 18
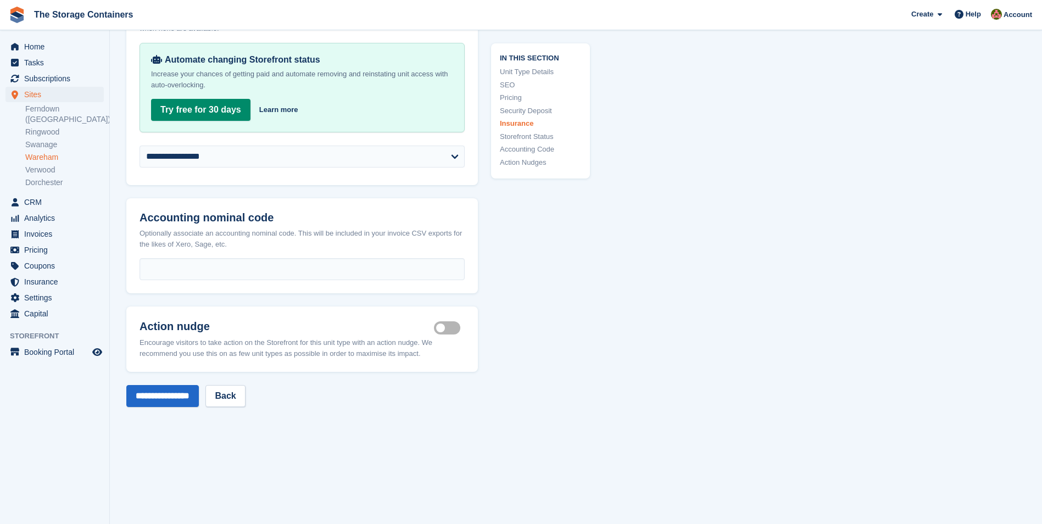
scroll to position [1758, 0]
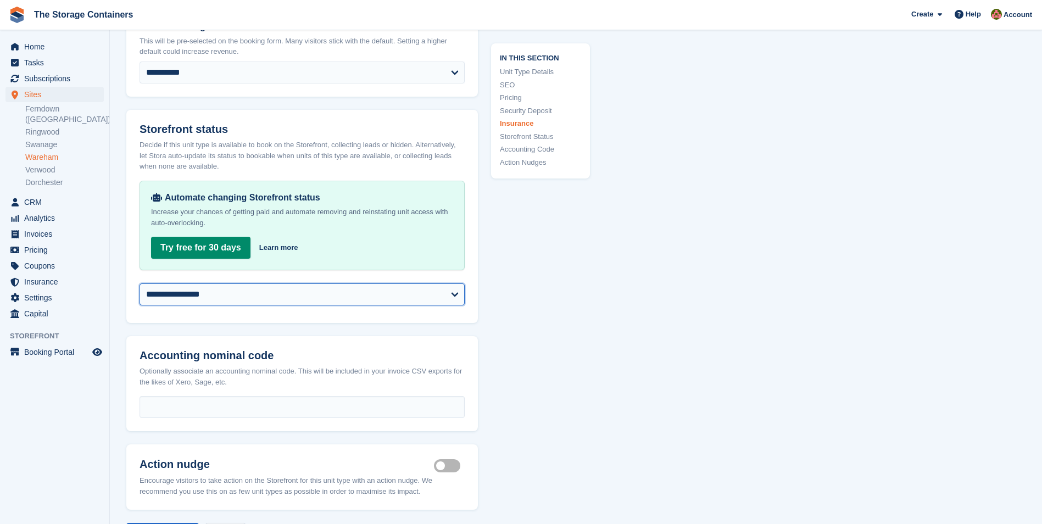
click at [353, 291] on select "**********" at bounding box center [302, 294] width 325 height 22
select select "********"
click at [140, 283] on select "**********" at bounding box center [302, 294] width 325 height 22
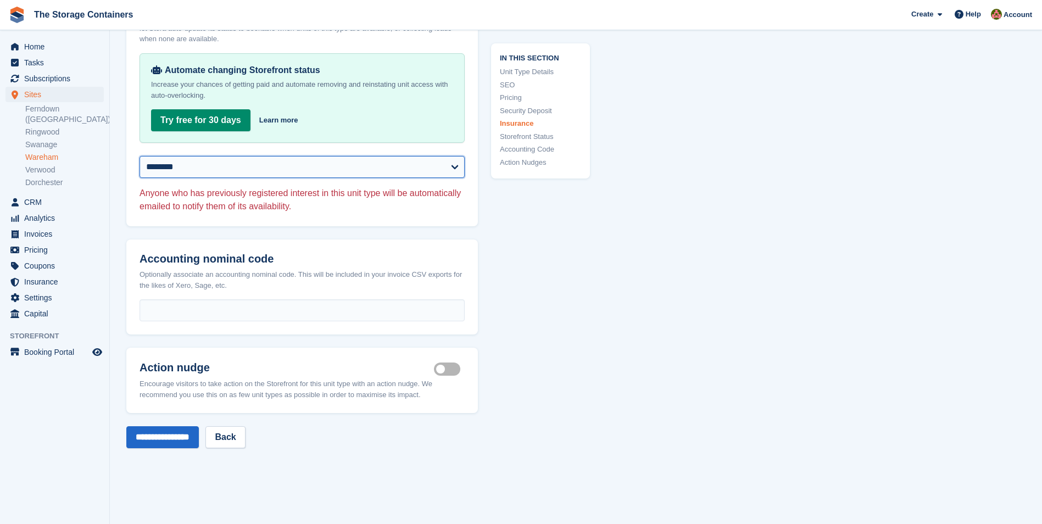
scroll to position [1978, 0]
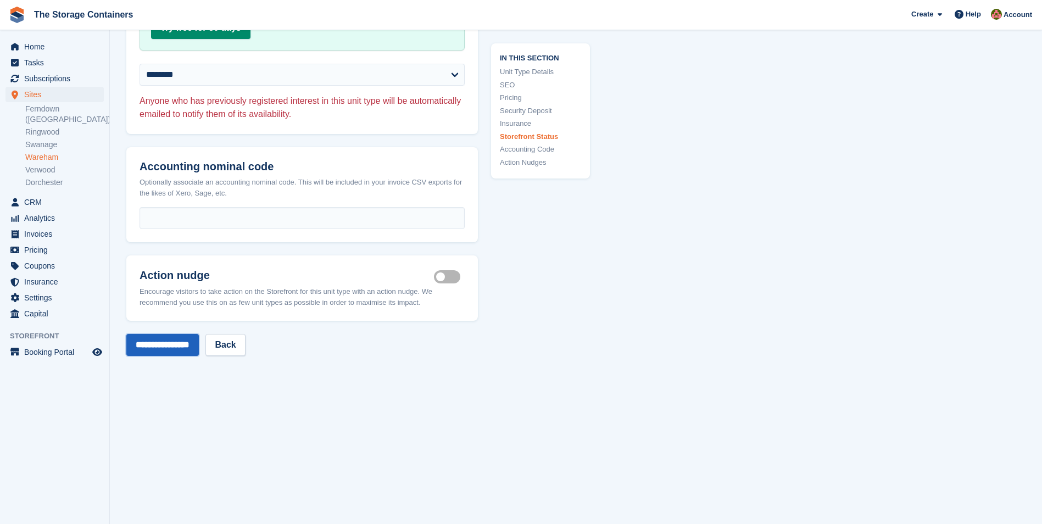
click at [173, 348] on input "**********" at bounding box center [162, 345] width 73 height 22
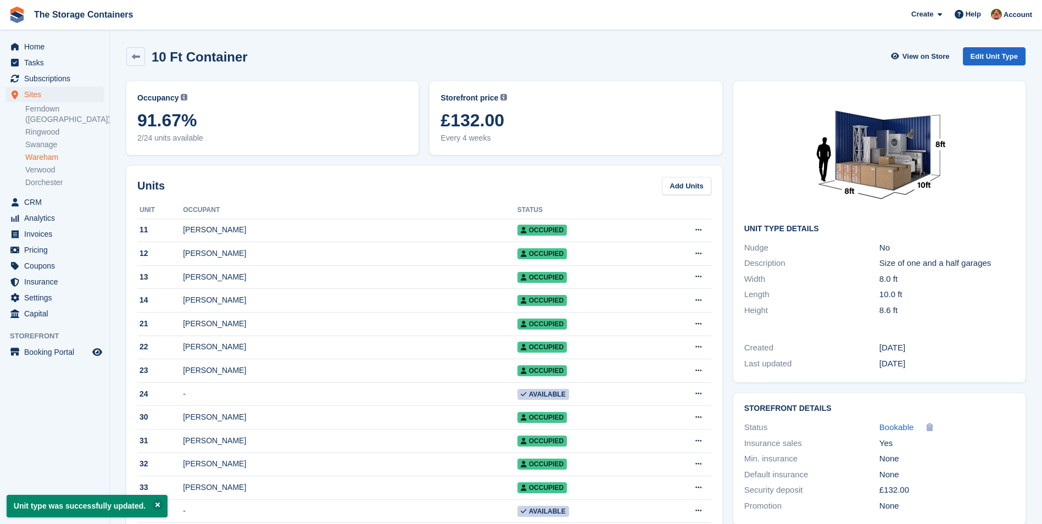
click at [46, 152] on link "Wareham" at bounding box center [64, 157] width 79 height 10
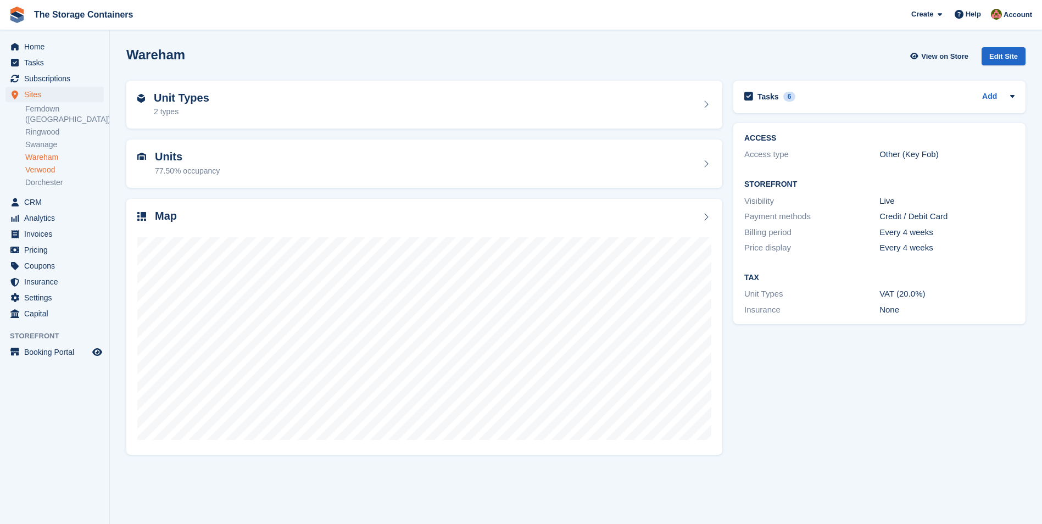
click at [52, 165] on link "Verwood" at bounding box center [64, 170] width 79 height 10
click at [276, 95] on div "Unit Types 2 types" at bounding box center [424, 105] width 574 height 26
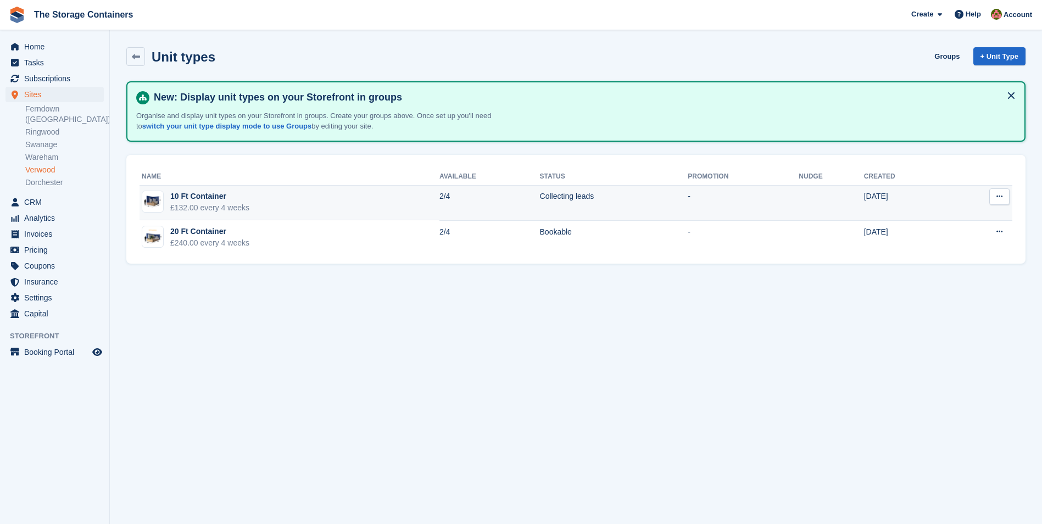
click at [354, 207] on td "10 Ft Container £132.00 every 4 weeks" at bounding box center [290, 203] width 300 height 35
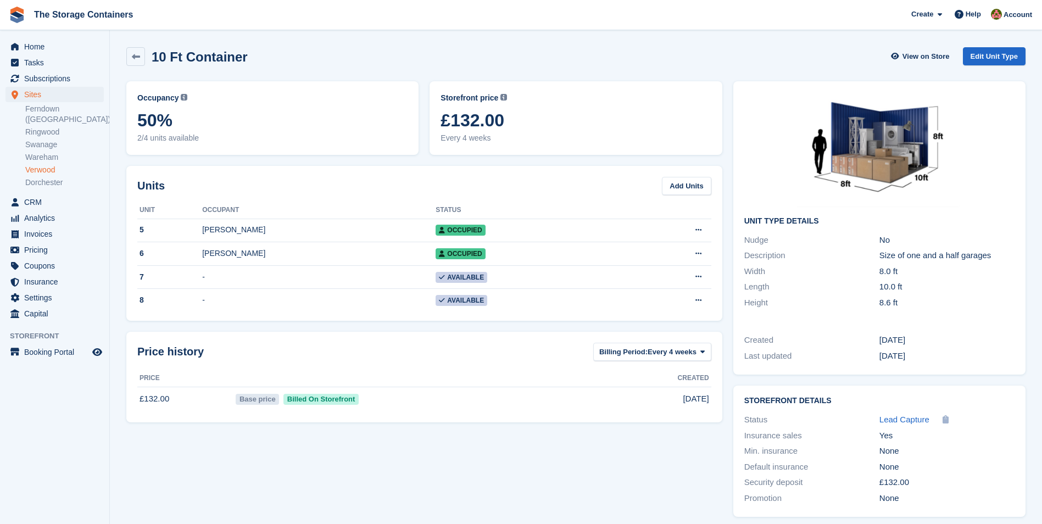
click at [52, 165] on link "Verwood" at bounding box center [64, 170] width 79 height 10
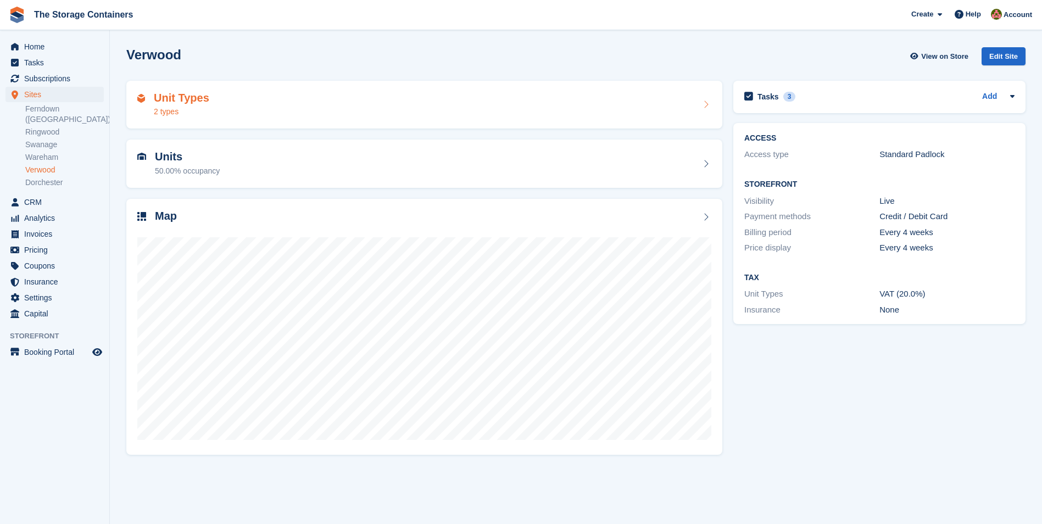
click at [245, 90] on div "Unit Types 2 types" at bounding box center [424, 105] width 596 height 48
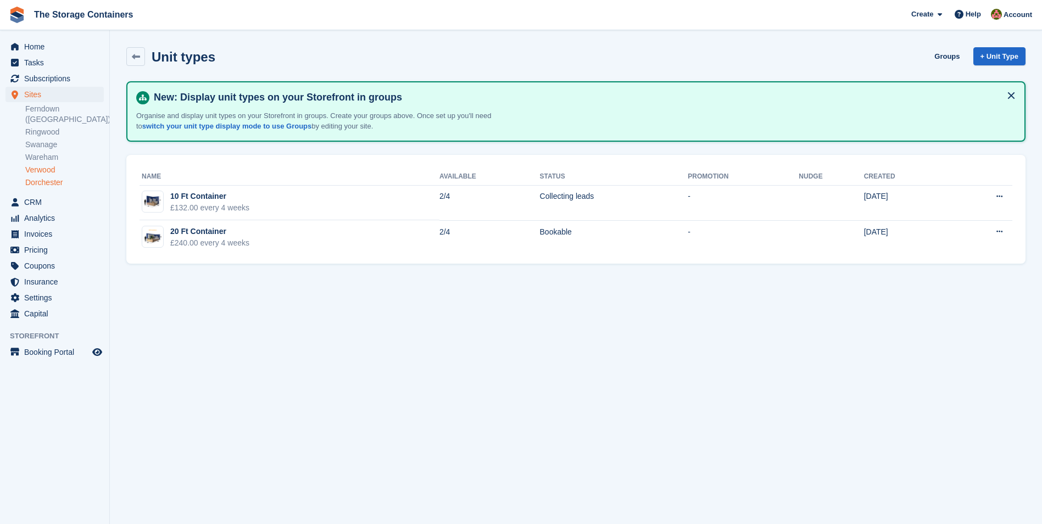
click at [53, 177] on link "Dorchester" at bounding box center [64, 182] width 79 height 10
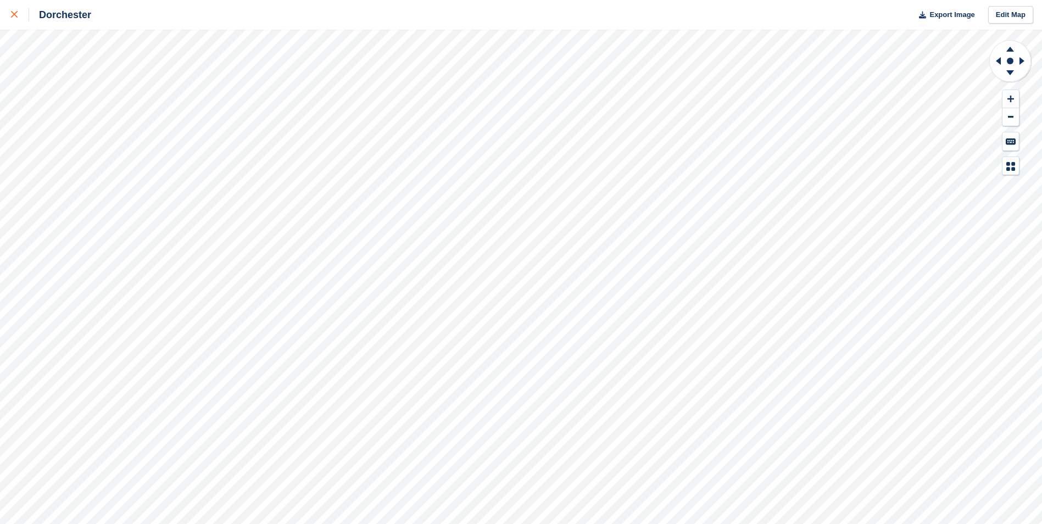
click at [9, 18] on link at bounding box center [14, 15] width 29 height 30
click at [12, 15] on icon at bounding box center [14, 14] width 7 height 7
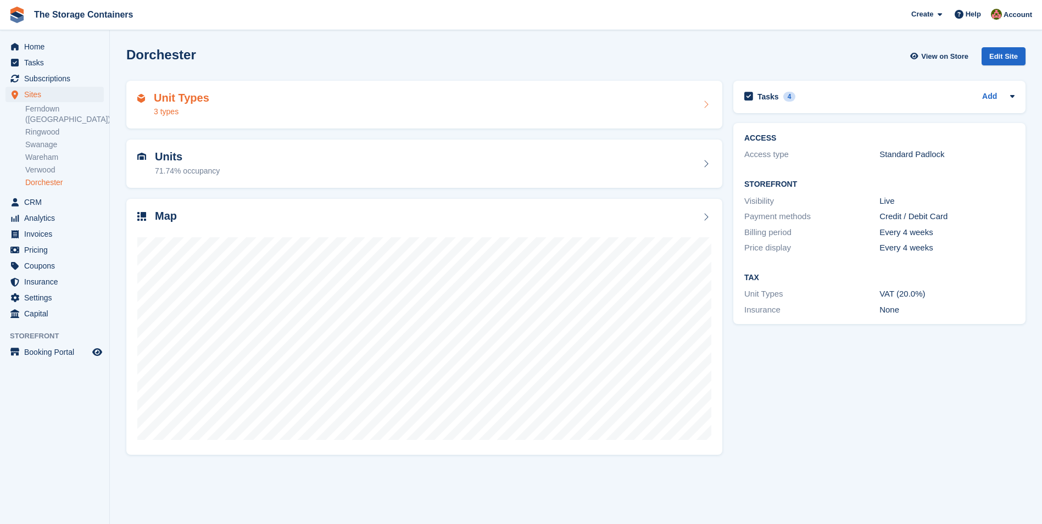
click at [271, 109] on div "Unit Types 3 types" at bounding box center [424, 105] width 574 height 26
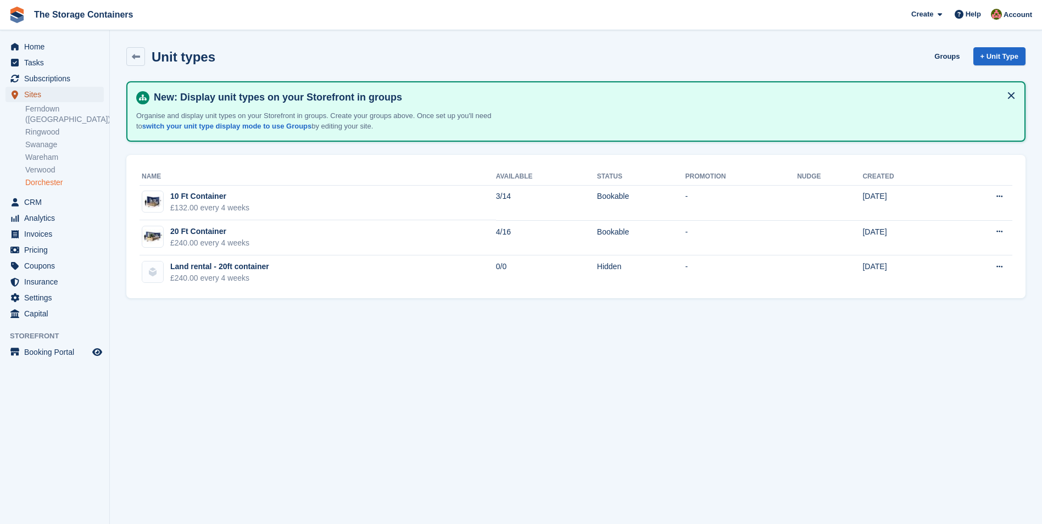
click at [80, 94] on span "Sites" at bounding box center [57, 94] width 66 height 15
click at [77, 107] on link "Ferndown ([GEOGRAPHIC_DATA])" at bounding box center [64, 114] width 79 height 21
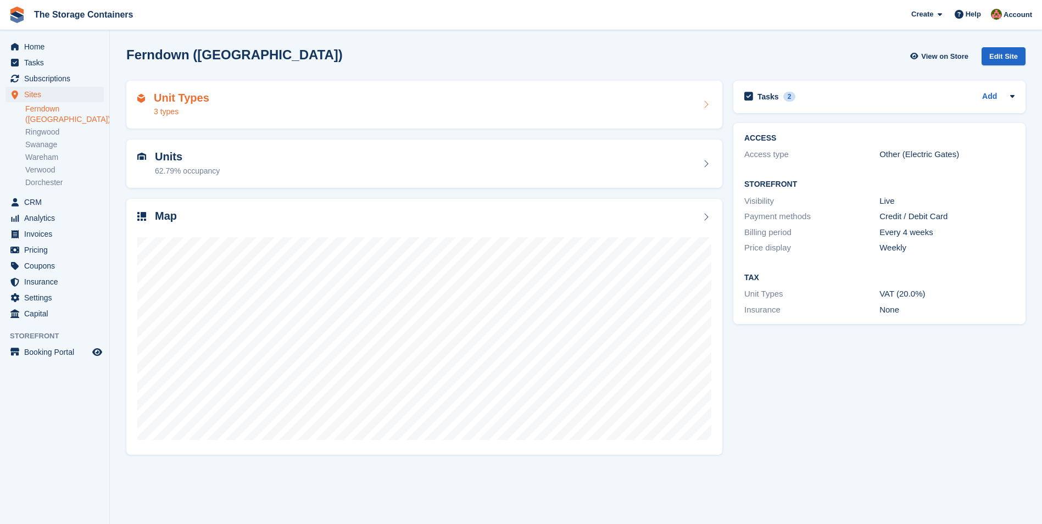
click at [256, 94] on div "Unit Types 3 types" at bounding box center [424, 105] width 574 height 26
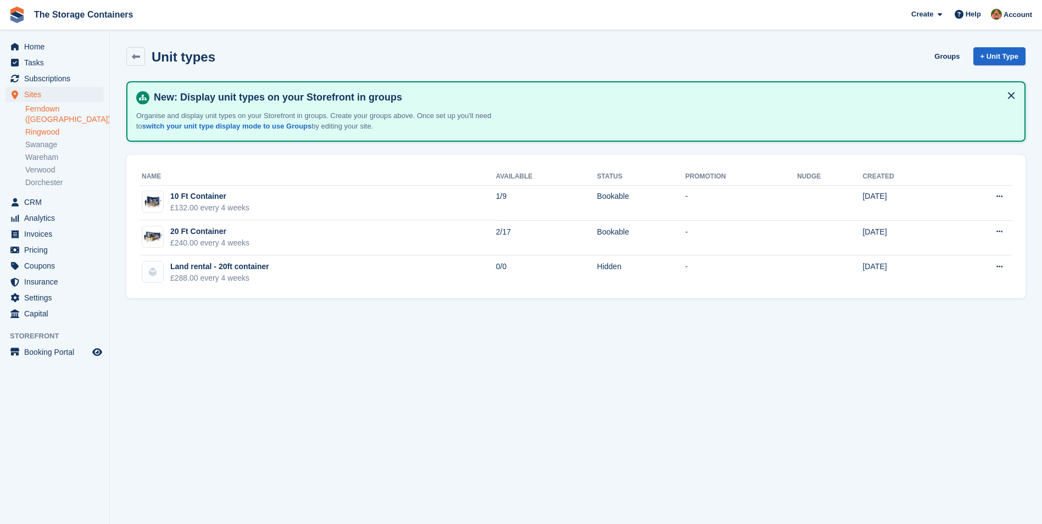
click at [52, 127] on link "Ringwood" at bounding box center [64, 132] width 79 height 10
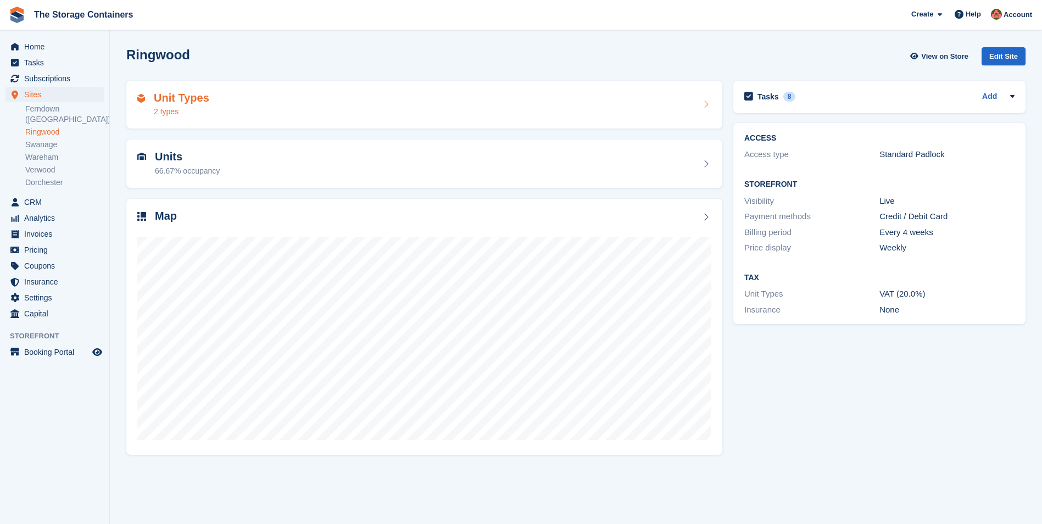
click at [294, 101] on div "Unit Types 2 types" at bounding box center [424, 105] width 574 height 26
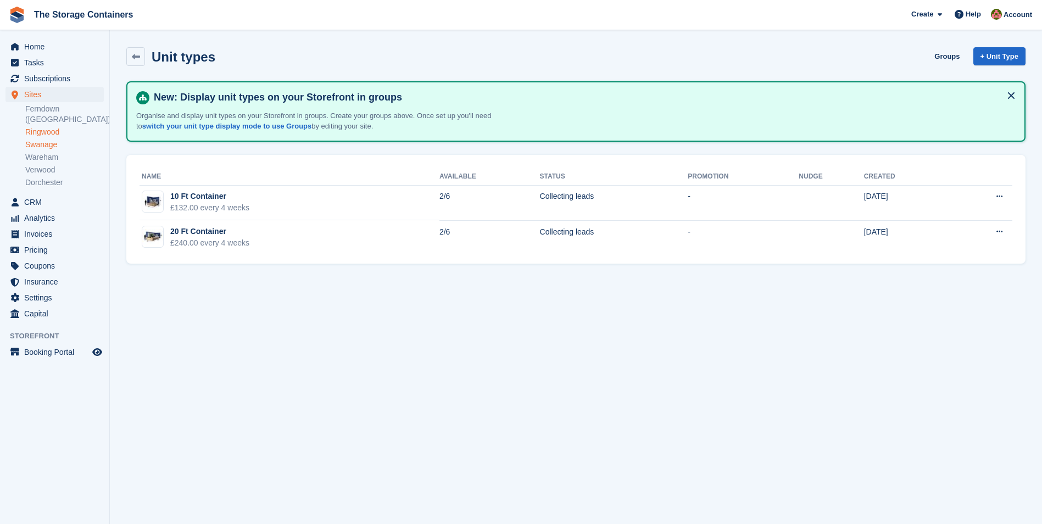
click at [51, 140] on link "Swanage" at bounding box center [64, 145] width 79 height 10
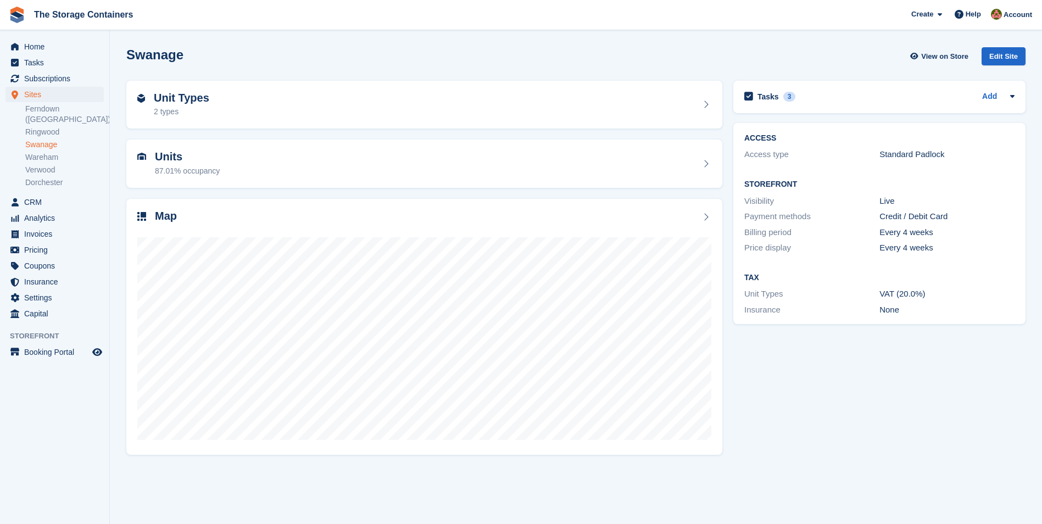
click at [362, 108] on div "Unit Types 2 types" at bounding box center [424, 105] width 574 height 26
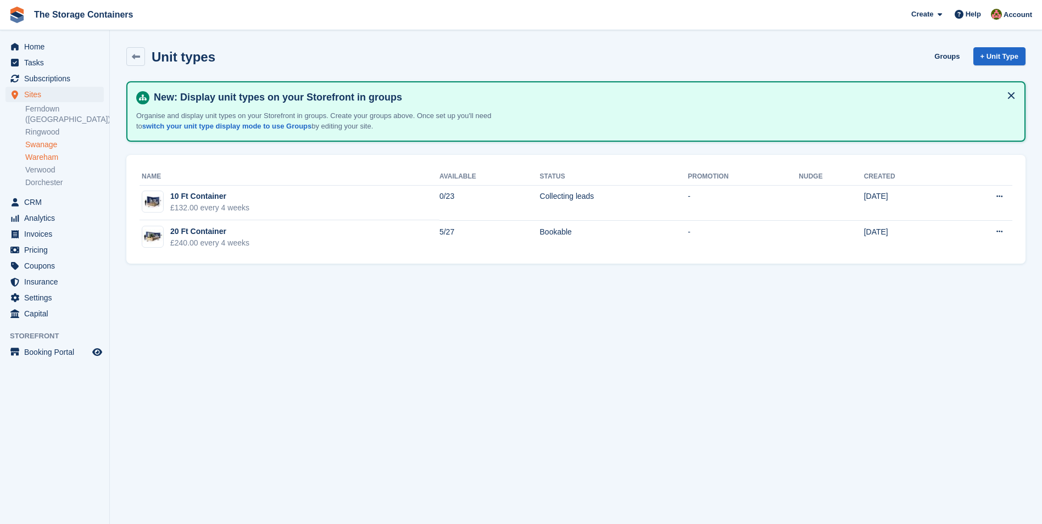
click at [47, 152] on link "Wareham" at bounding box center [64, 157] width 79 height 10
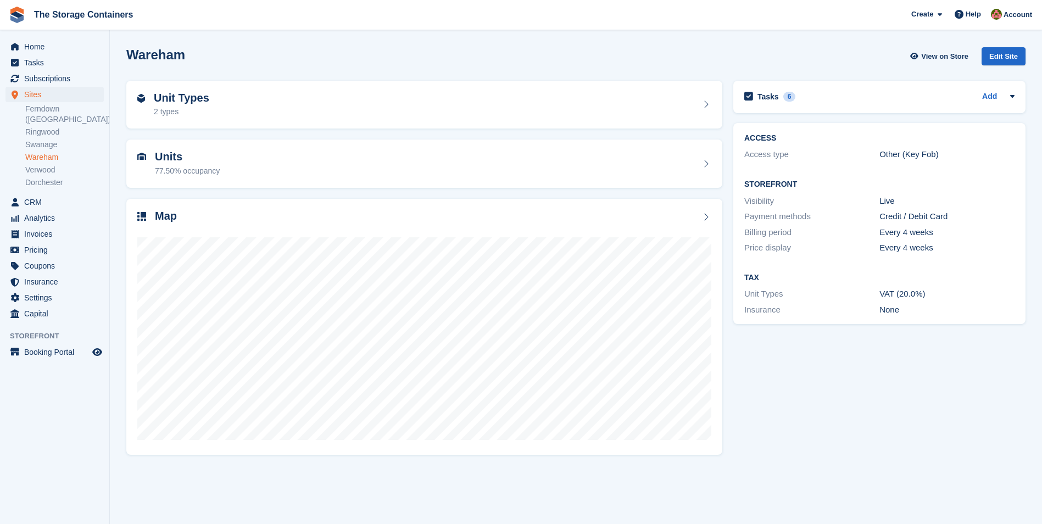
click at [287, 98] on div "Unit Types 2 types" at bounding box center [424, 105] width 574 height 26
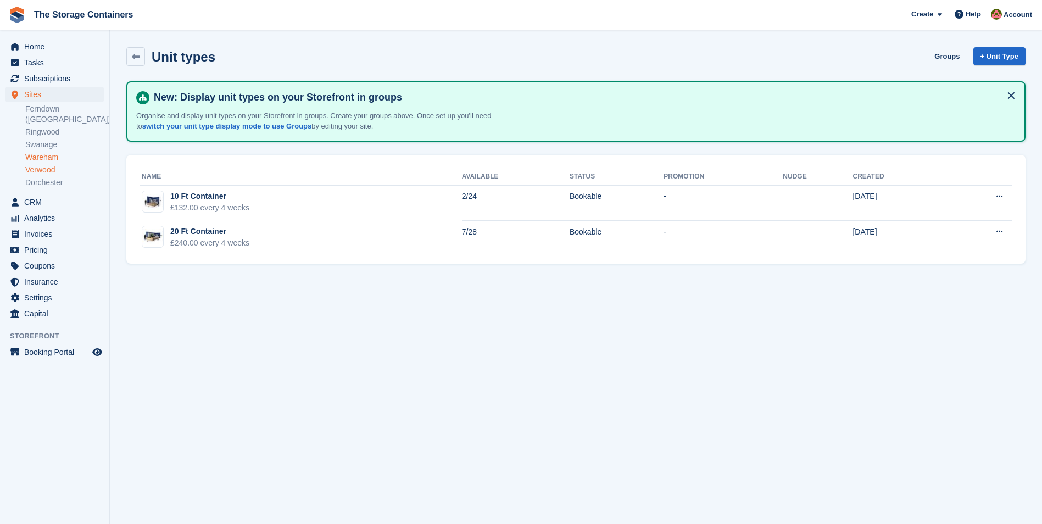
click at [53, 165] on link "Verwood" at bounding box center [64, 170] width 79 height 10
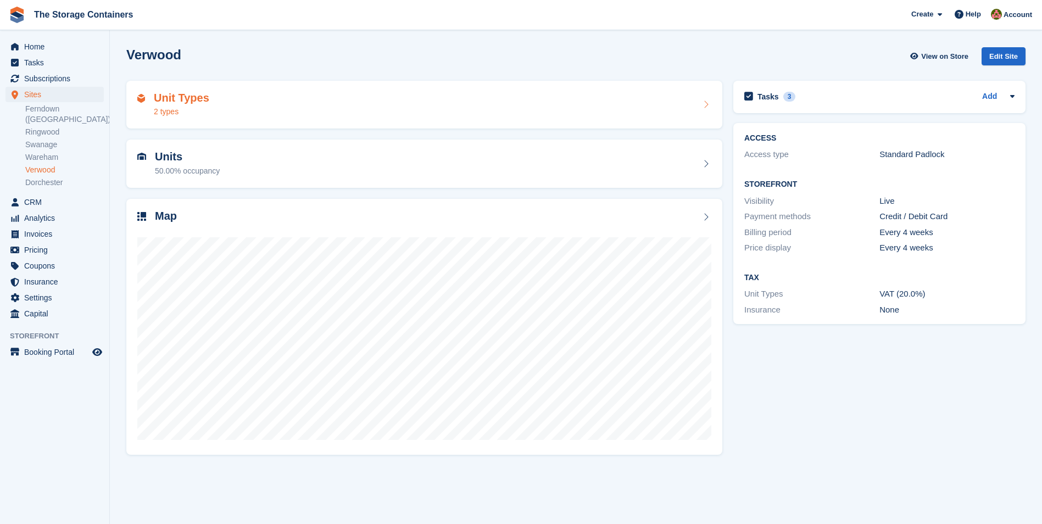
click at [215, 109] on div "Unit Types 2 types" at bounding box center [424, 105] width 574 height 26
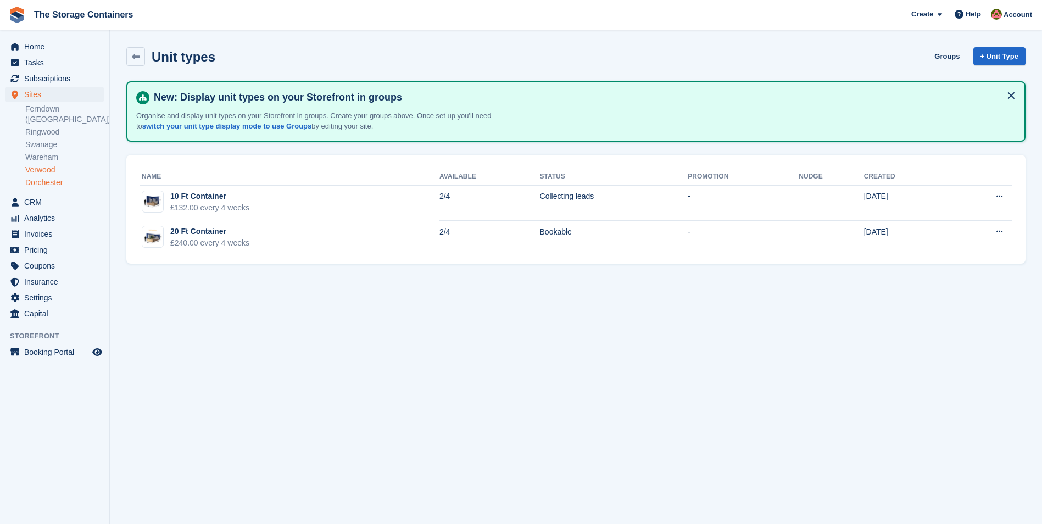
click at [57, 177] on link "Dorchester" at bounding box center [64, 182] width 79 height 10
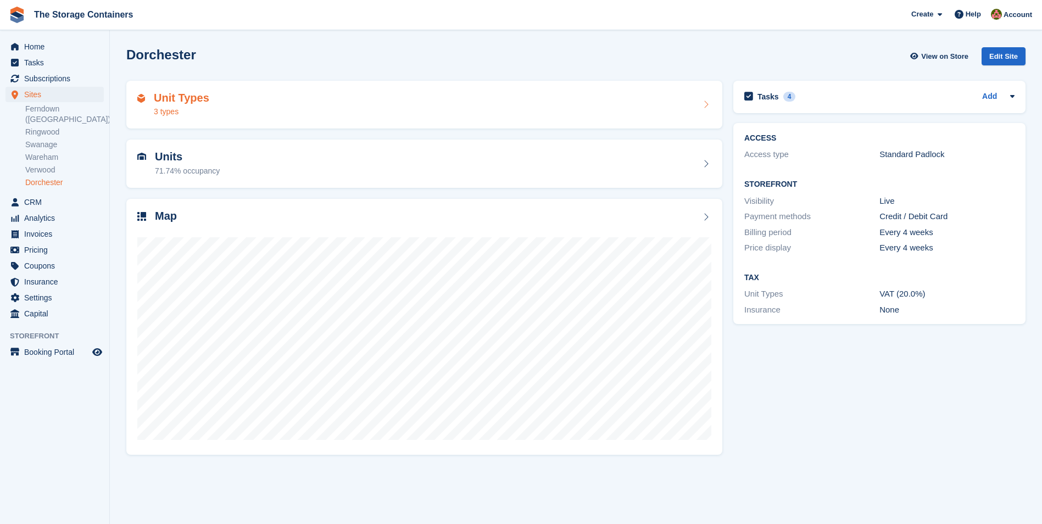
click at [321, 99] on div "Unit Types 3 types" at bounding box center [424, 105] width 574 height 26
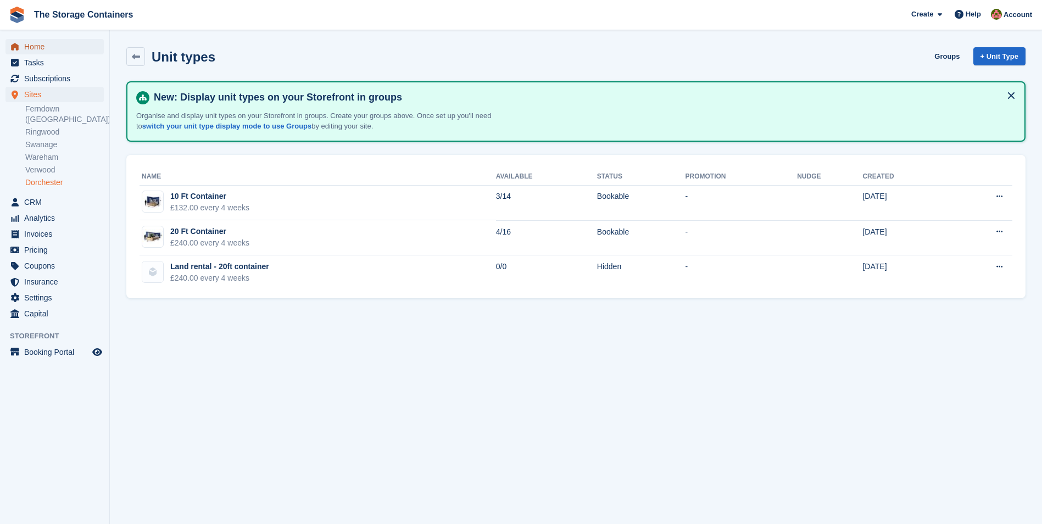
click at [69, 45] on span "Home" at bounding box center [57, 46] width 66 height 15
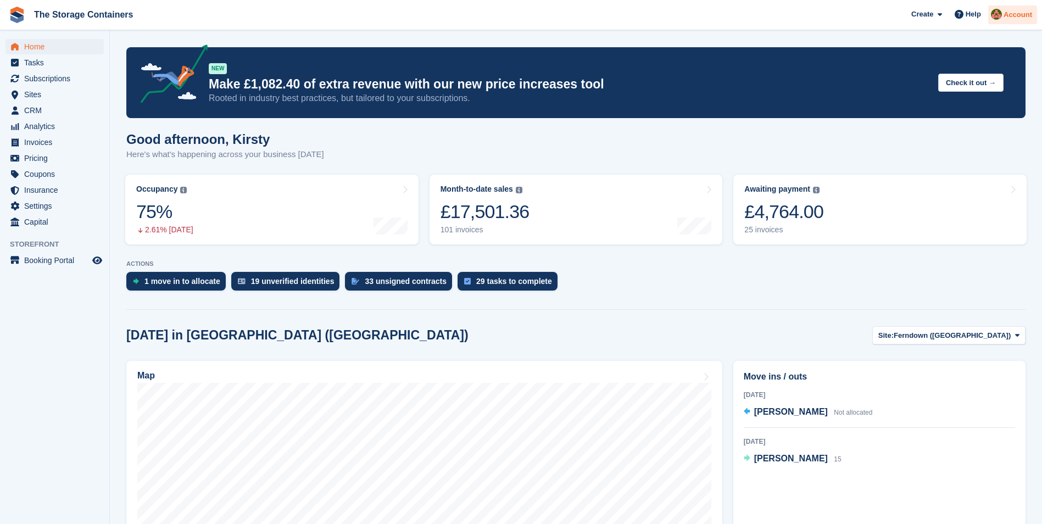
click at [1011, 13] on span "Account" at bounding box center [1018, 14] width 29 height 11
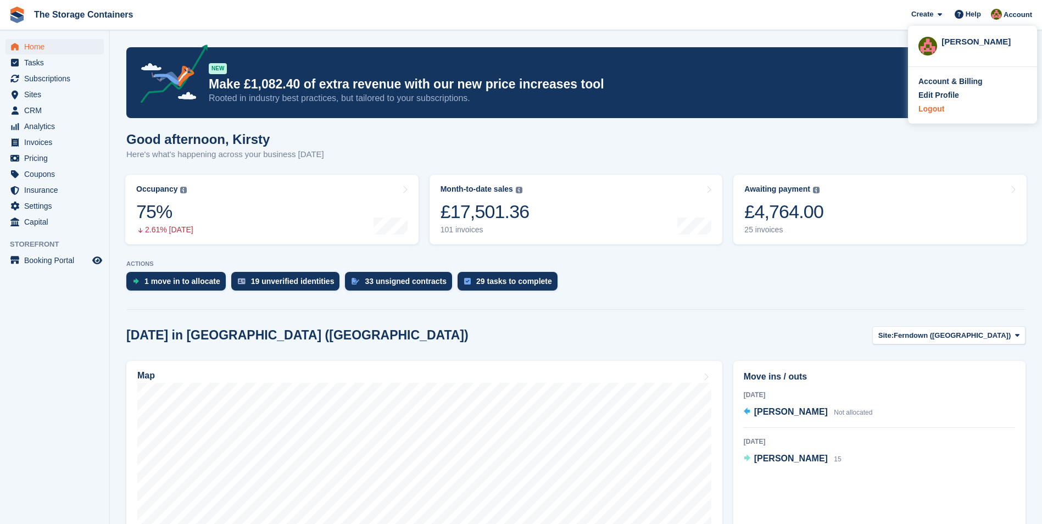
click at [936, 110] on div "Logout" at bounding box center [932, 109] width 26 height 12
